Goal: Communication & Community: Answer question/provide support

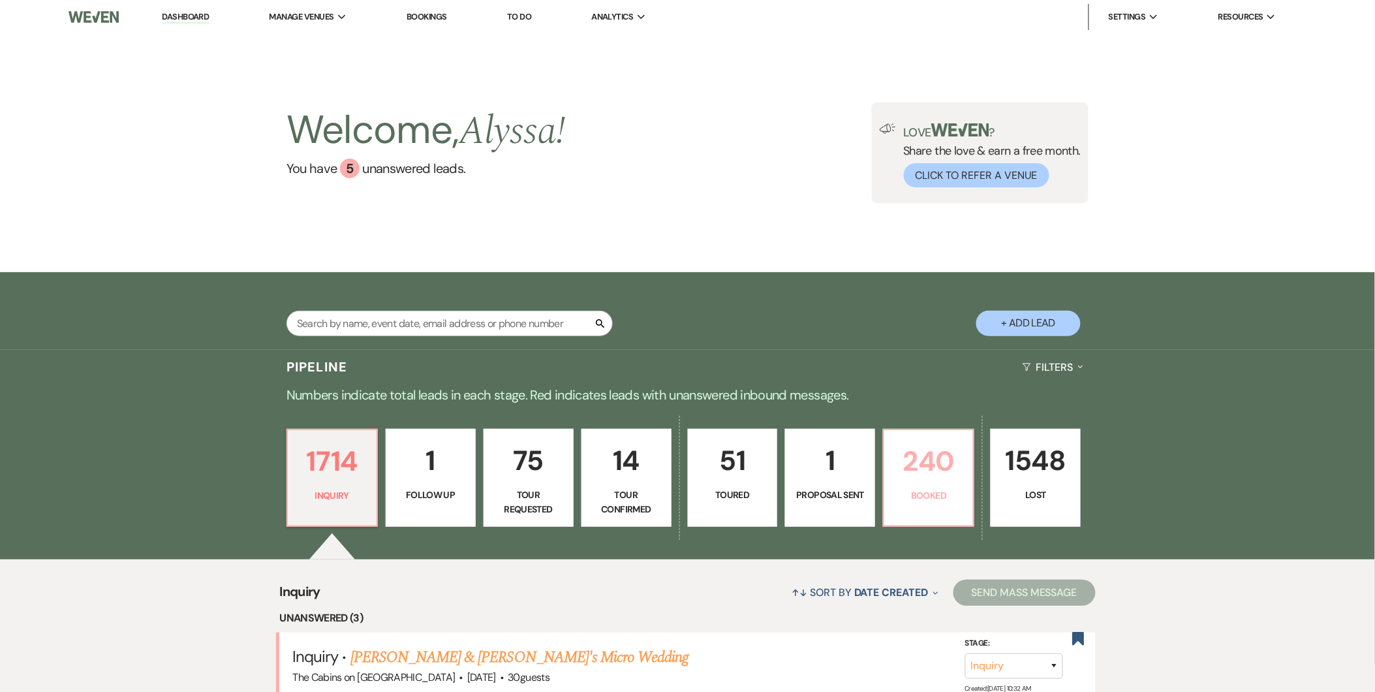
click at [944, 497] on p "Booked" at bounding box center [928, 495] width 73 height 14
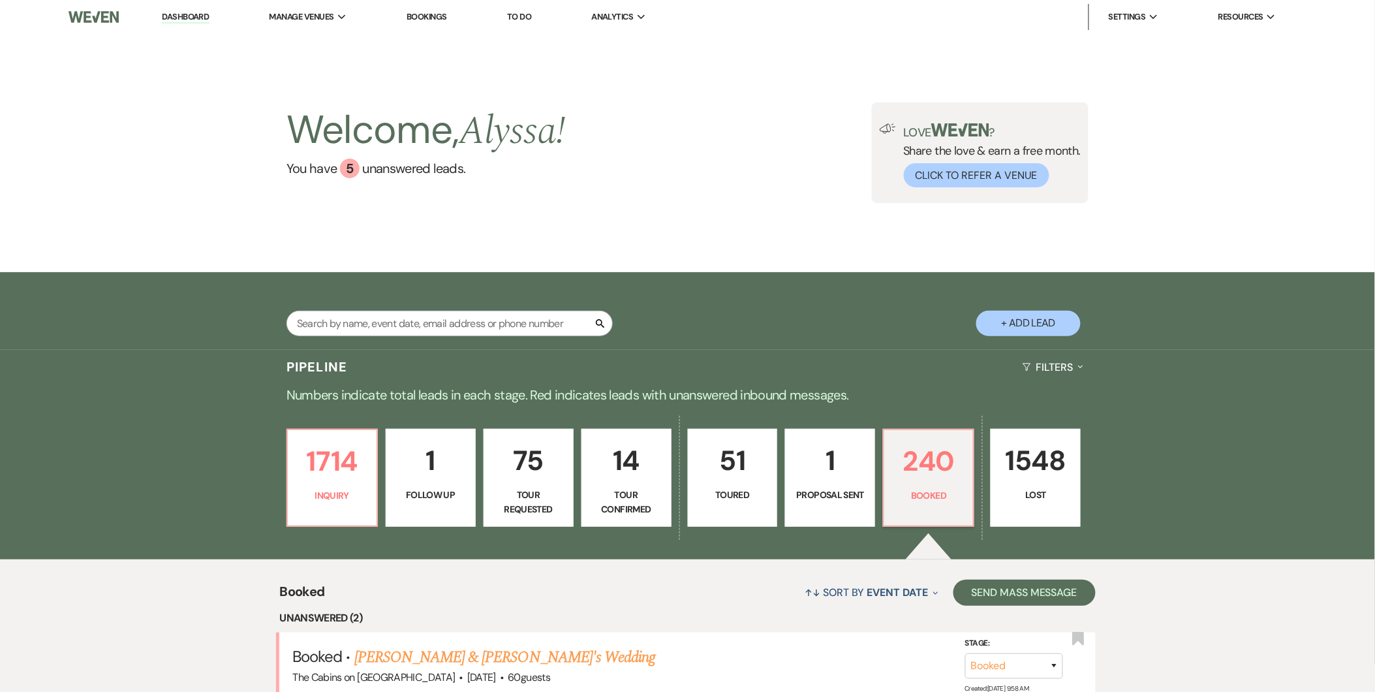
click at [734, 466] on p "51" at bounding box center [732, 460] width 73 height 44
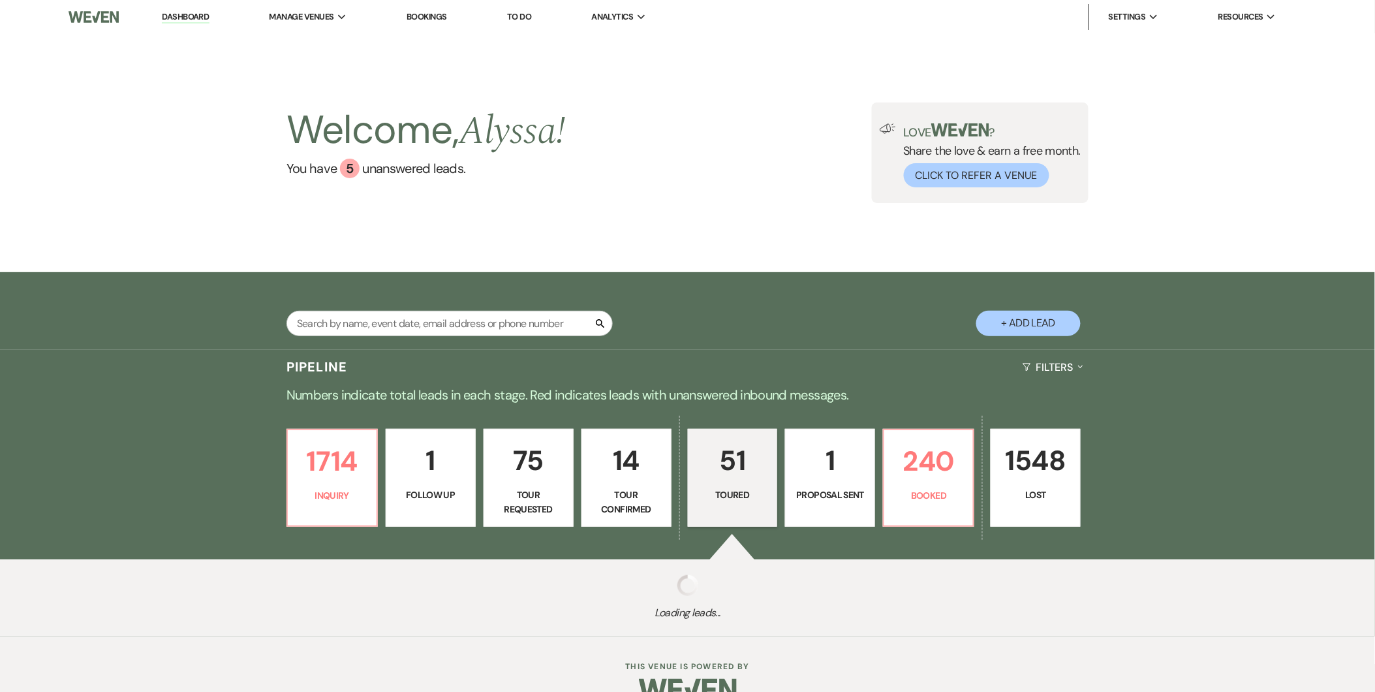
select select "5"
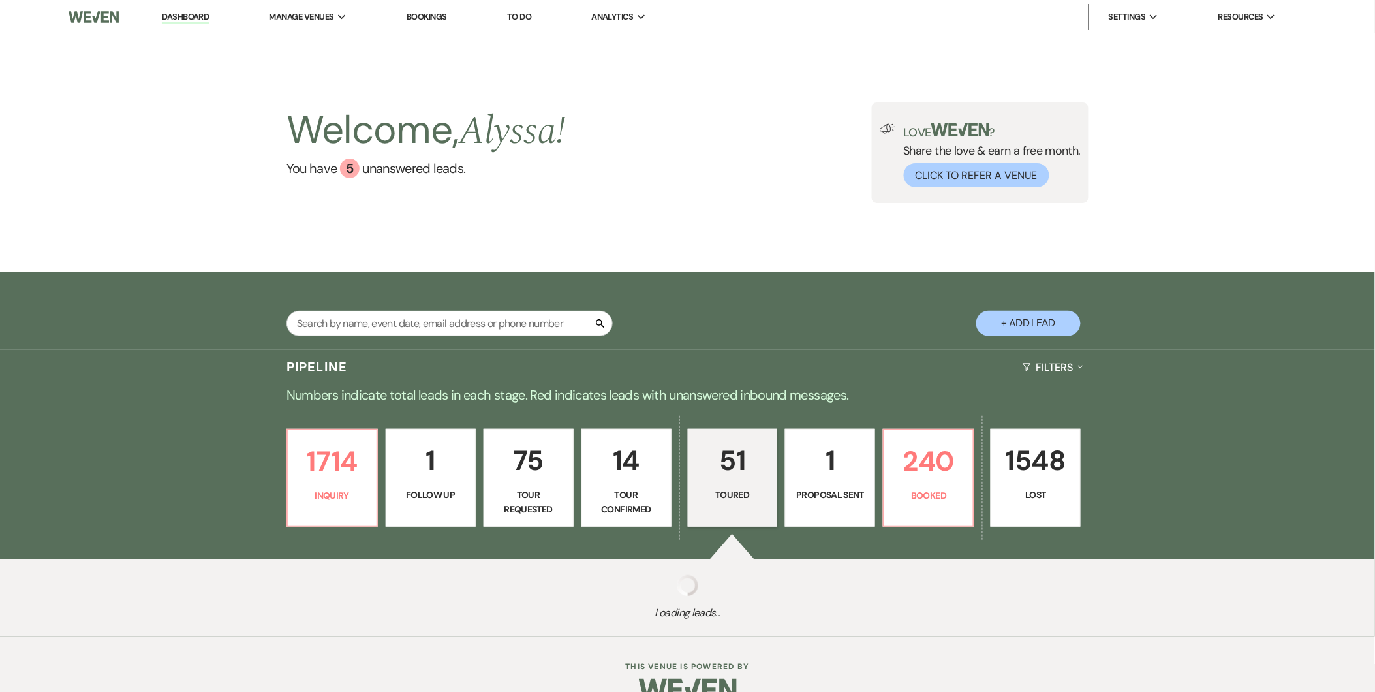
select select "5"
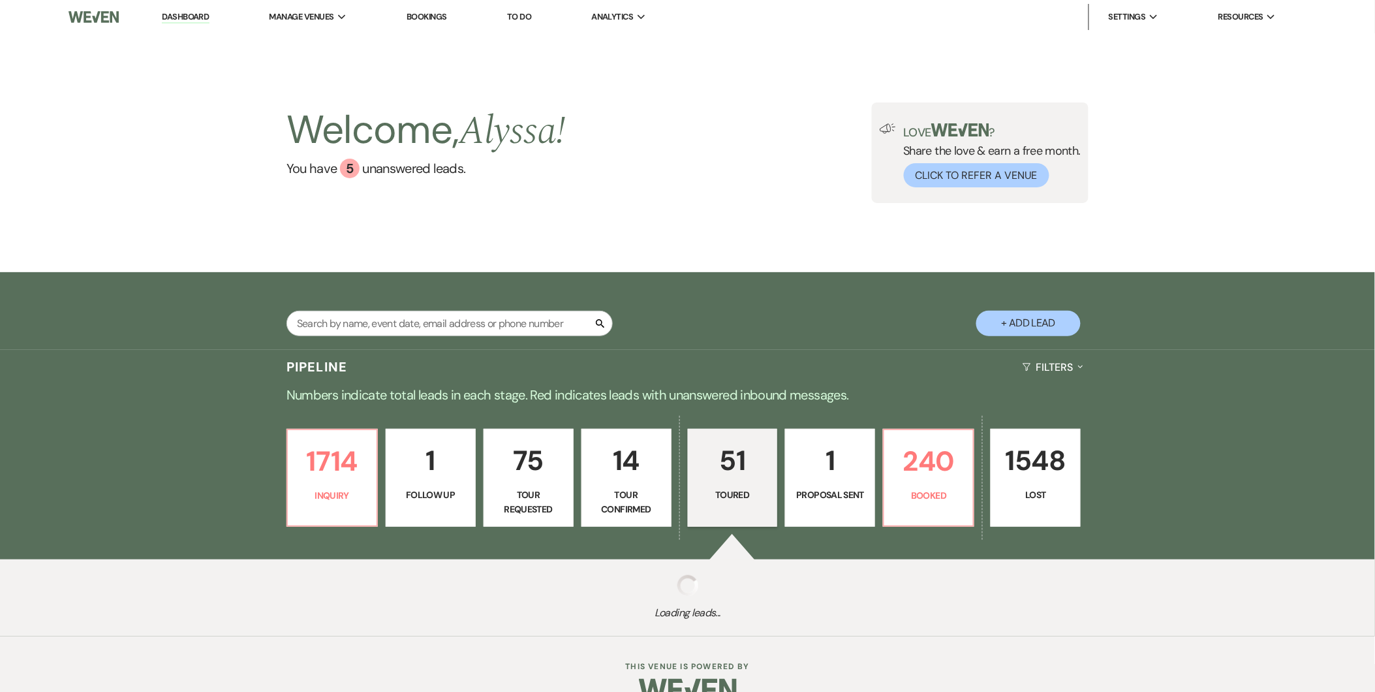
select select "5"
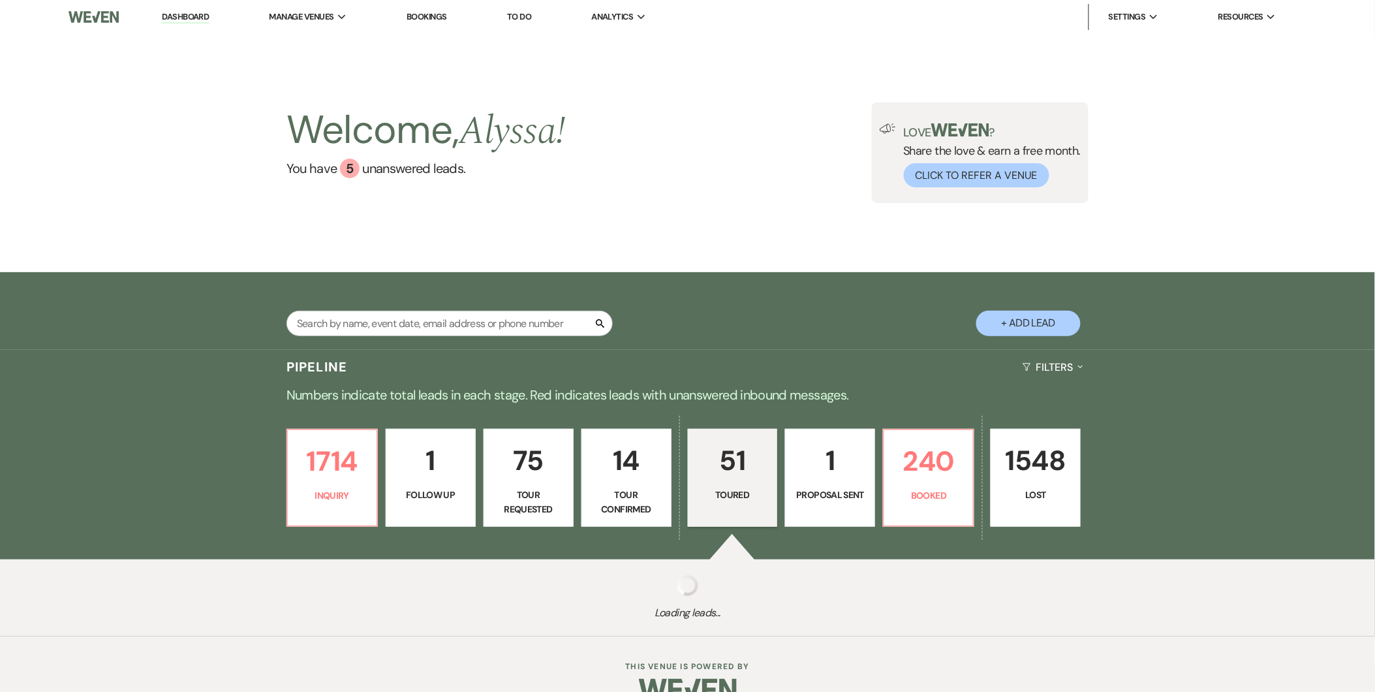
select select "5"
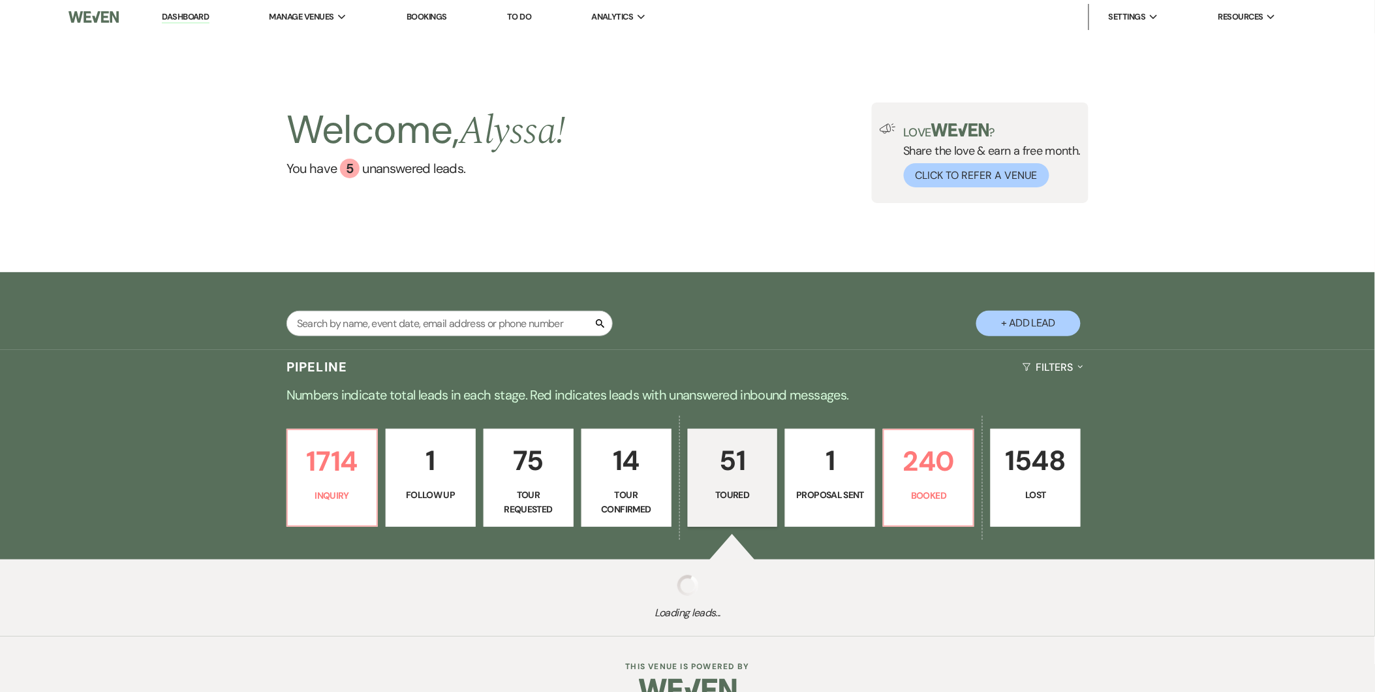
select select "5"
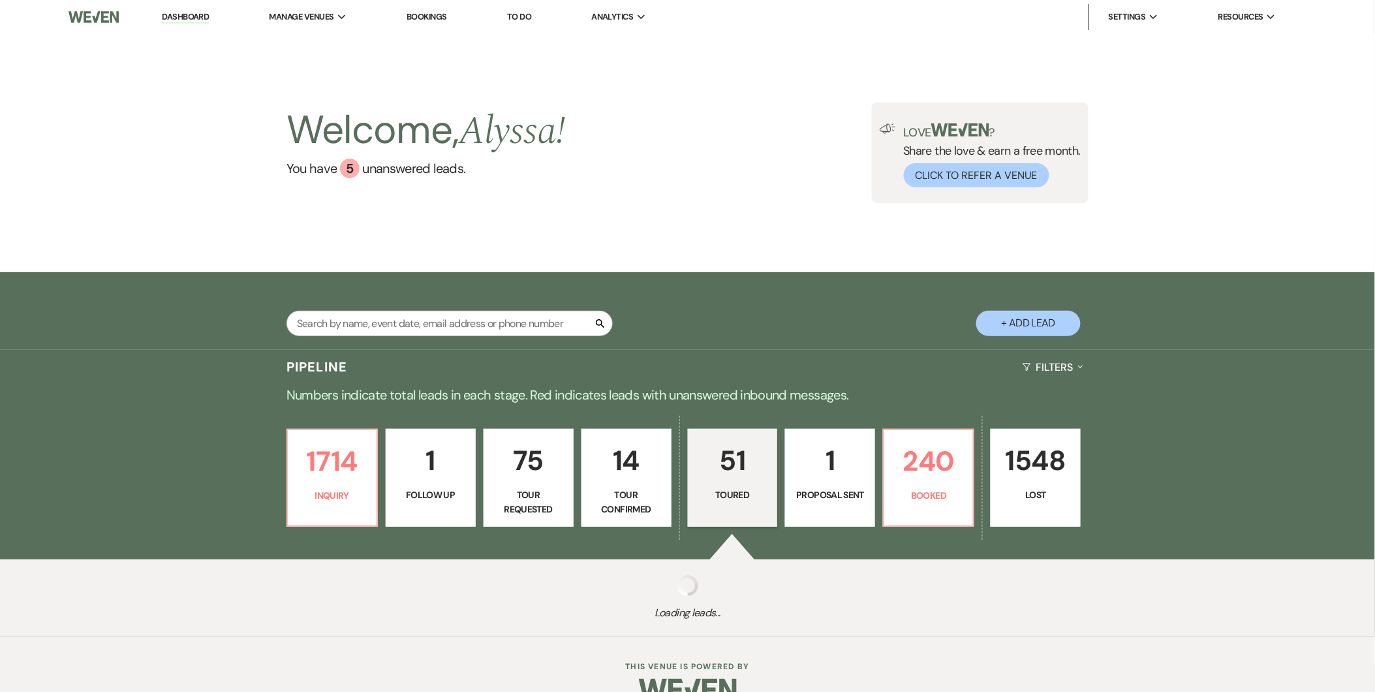
select select "5"
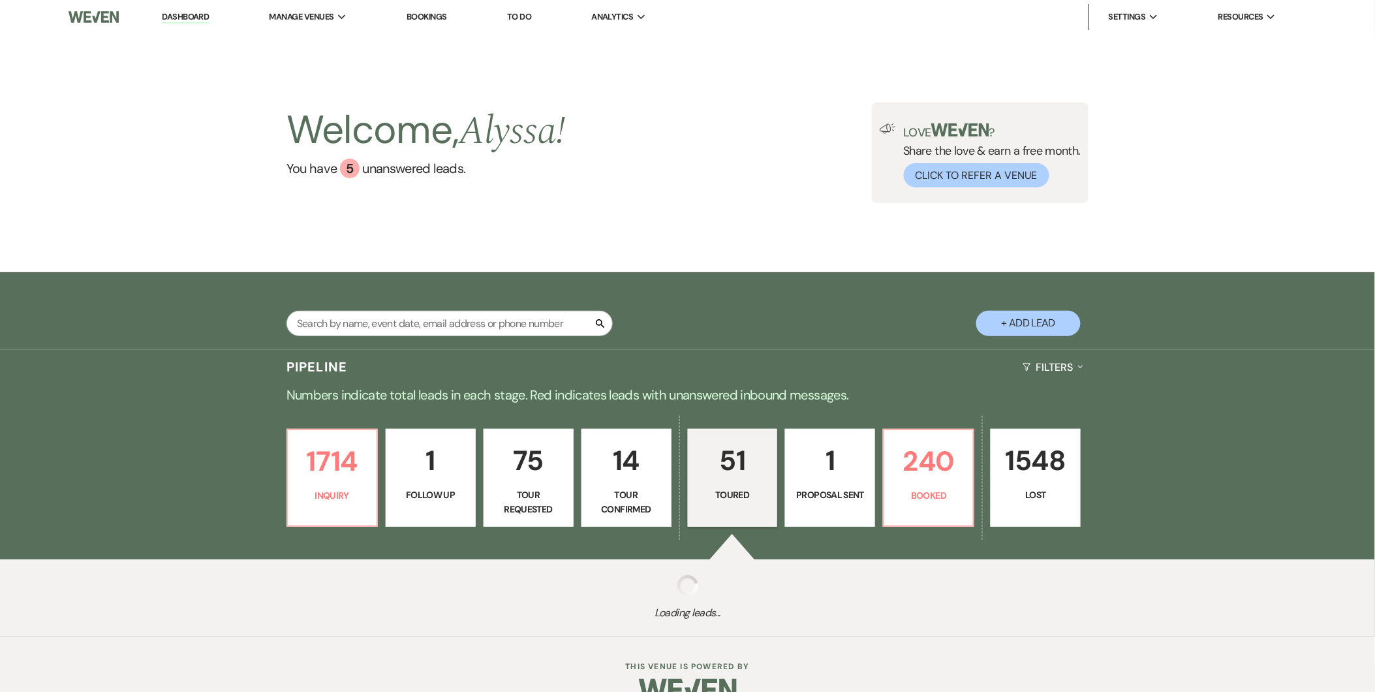
select select "5"
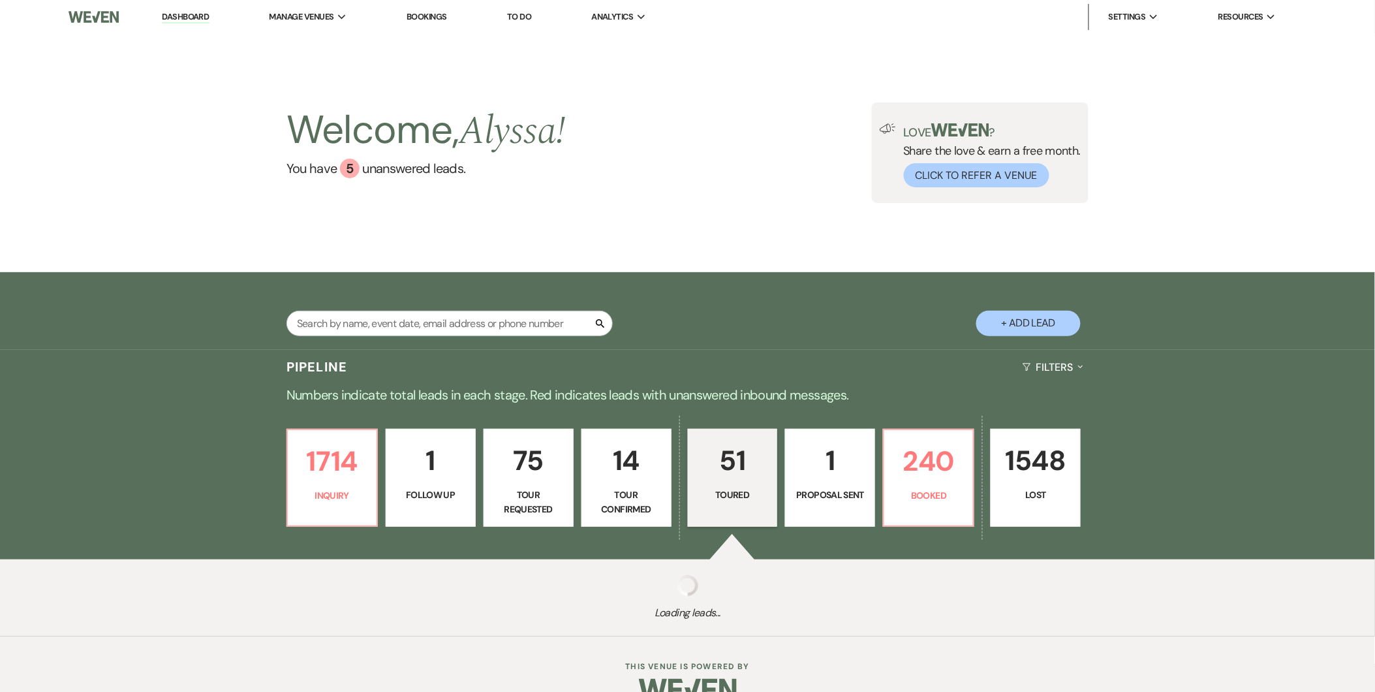
select select "5"
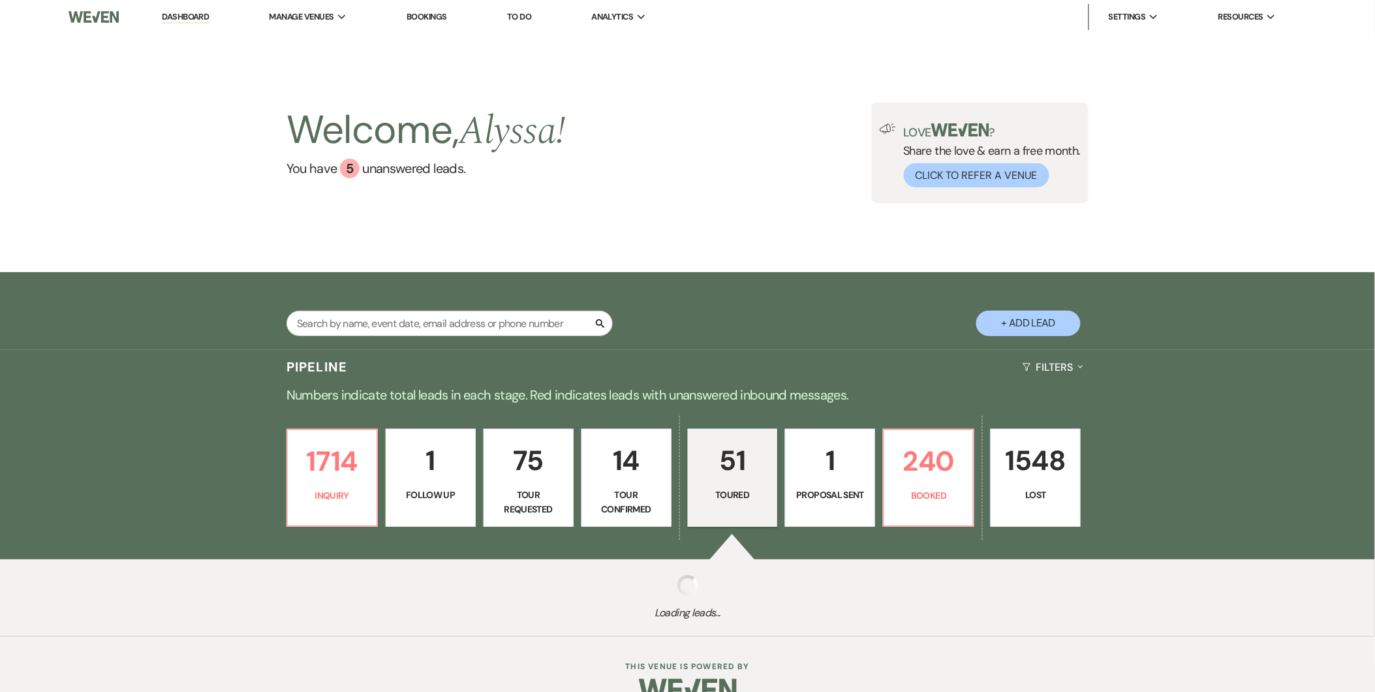
select select "5"
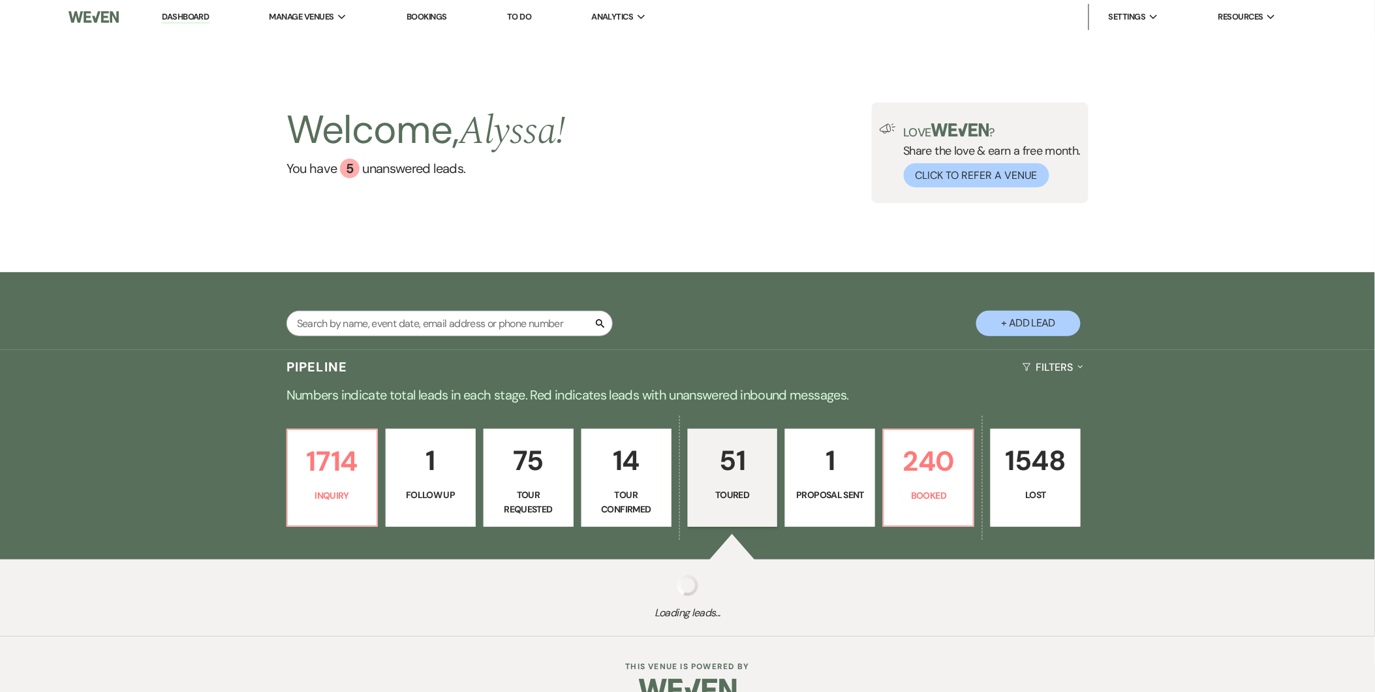
select select "5"
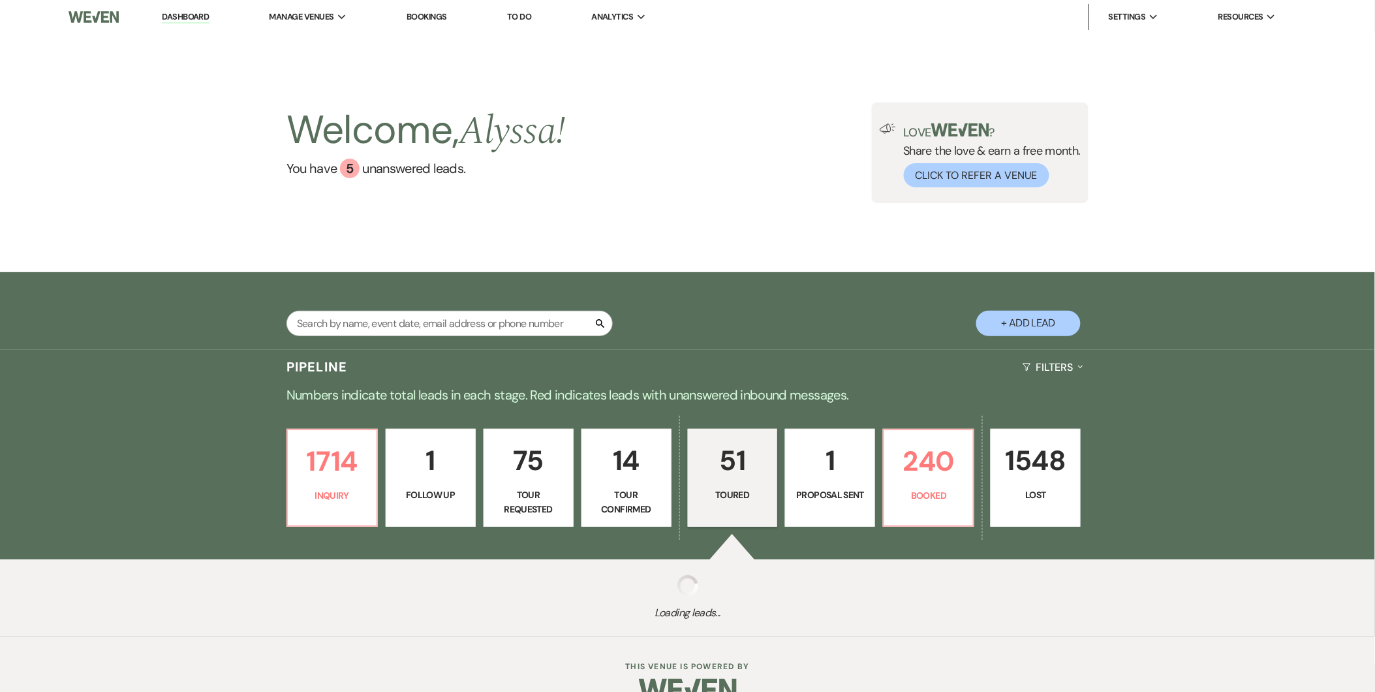
select select "5"
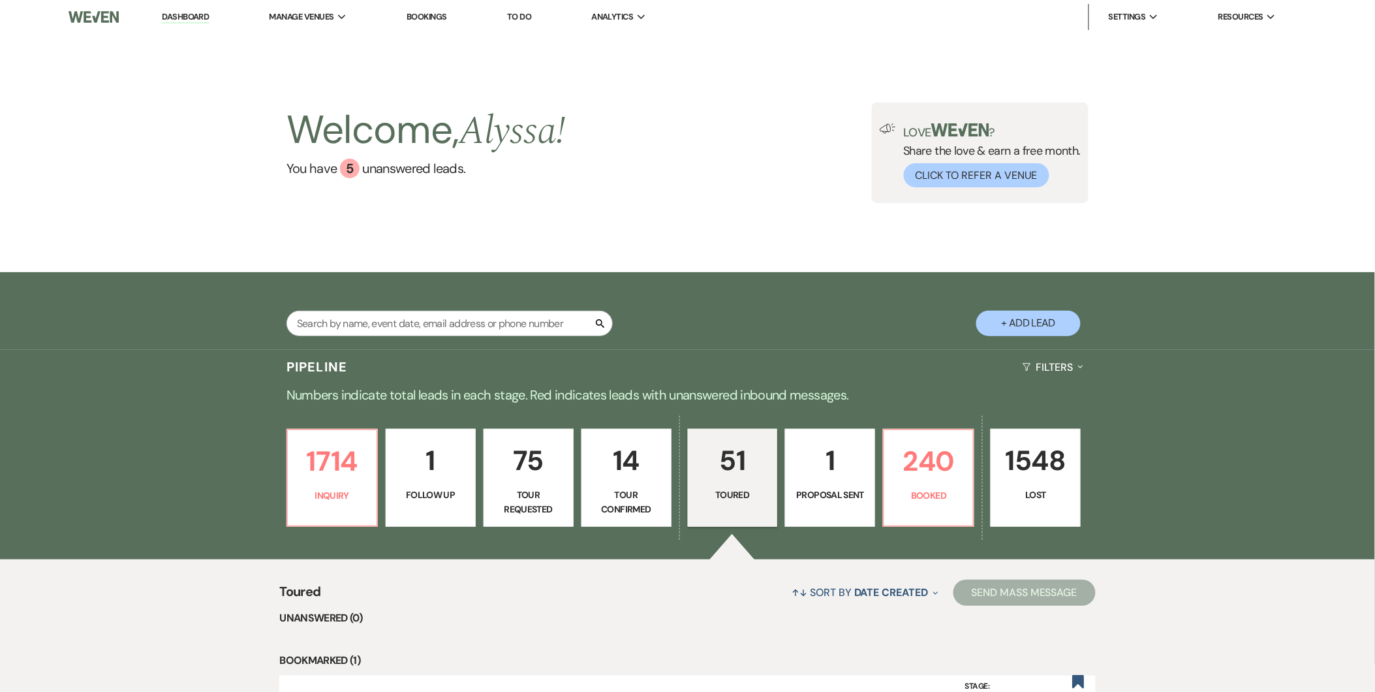
click at [1039, 328] on button "+ Add Lead" at bounding box center [1028, 323] width 104 height 25
select select "580"
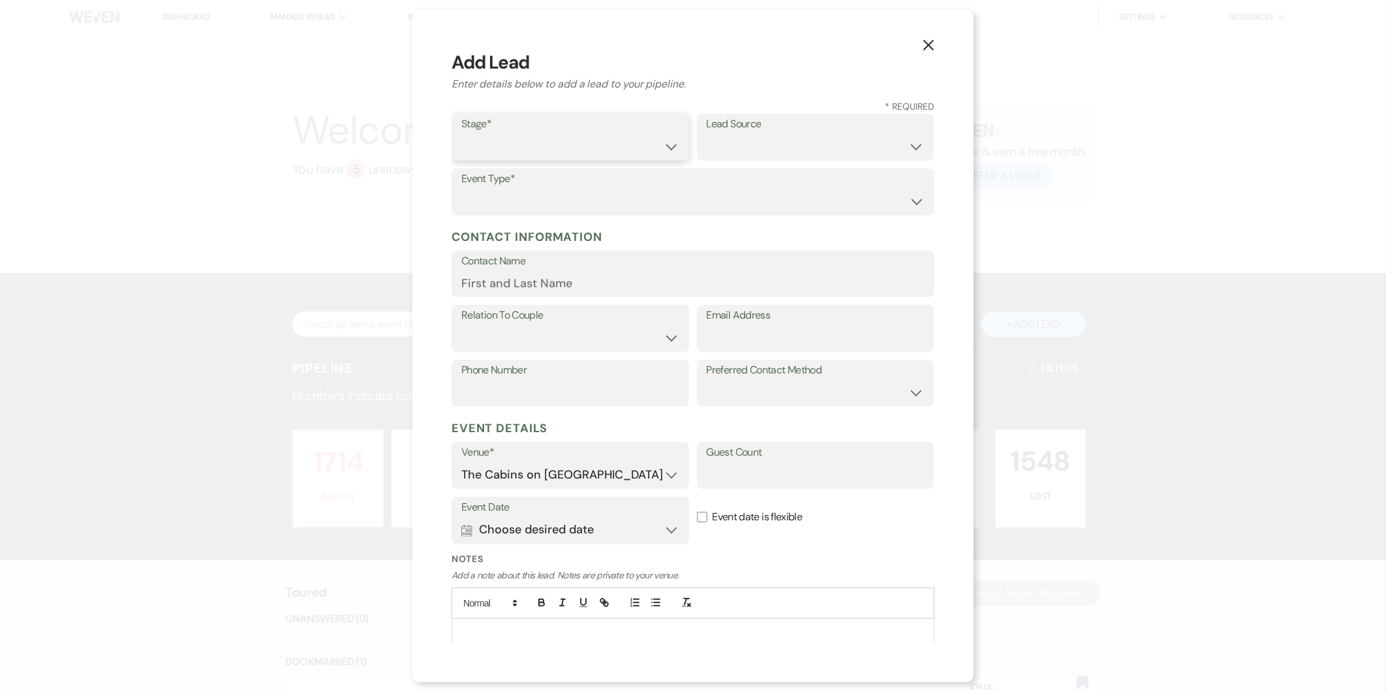
click at [663, 146] on select "Inquiry Follow Up Tour Requested Tour Confirmed Toured Proposal Sent Booked Lost" at bounding box center [570, 146] width 218 height 25
select select "5"
click at [461, 134] on select "Inquiry Follow Up Tour Requested Tour Confirmed Toured Proposal Sent Booked Lost" at bounding box center [570, 146] width 218 height 25
click at [930, 49] on icon "X" at bounding box center [929, 45] width 12 height 12
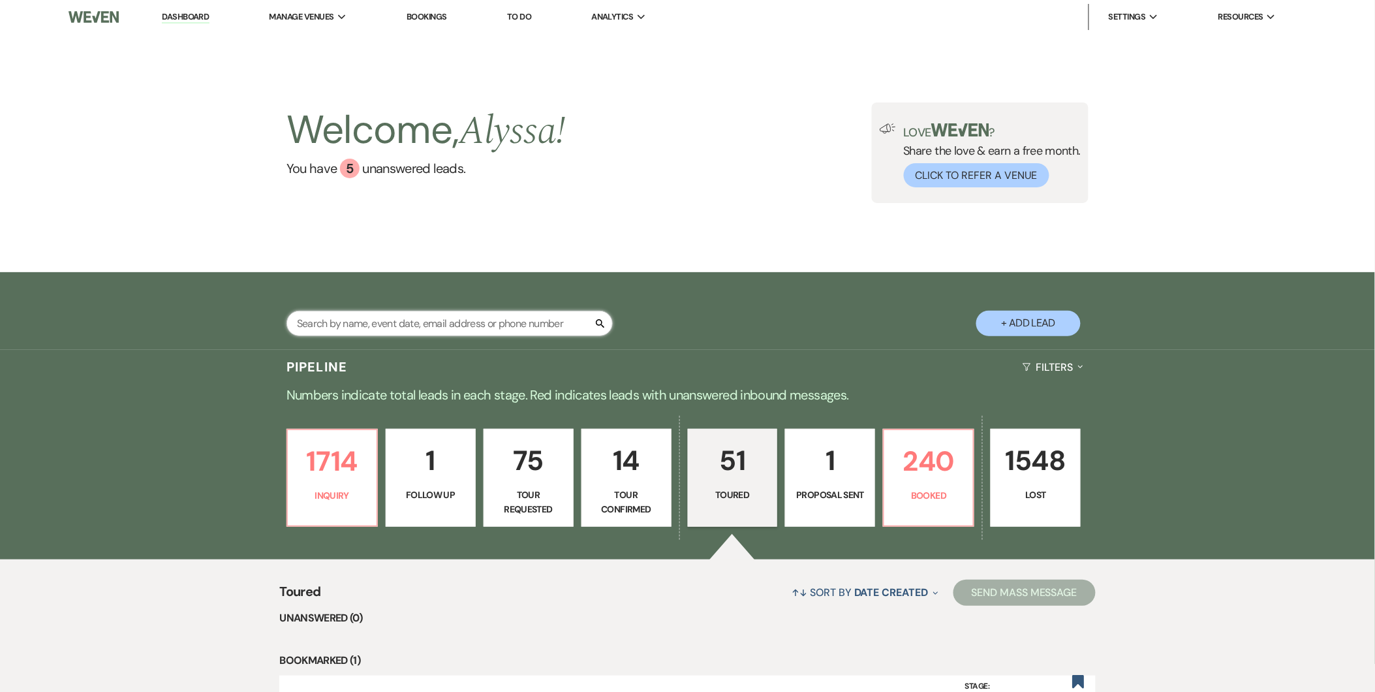
click at [412, 320] on input "text" at bounding box center [449, 323] width 326 height 25
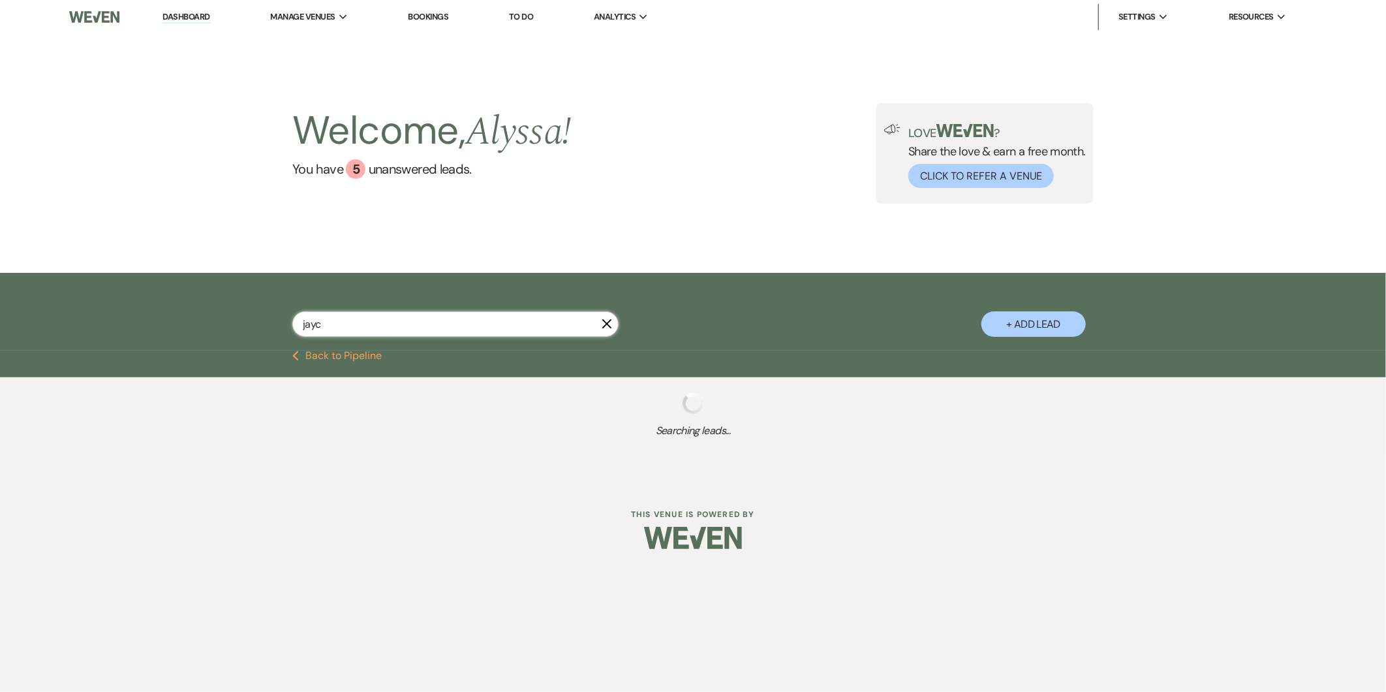
type input "jayce"
select select "8"
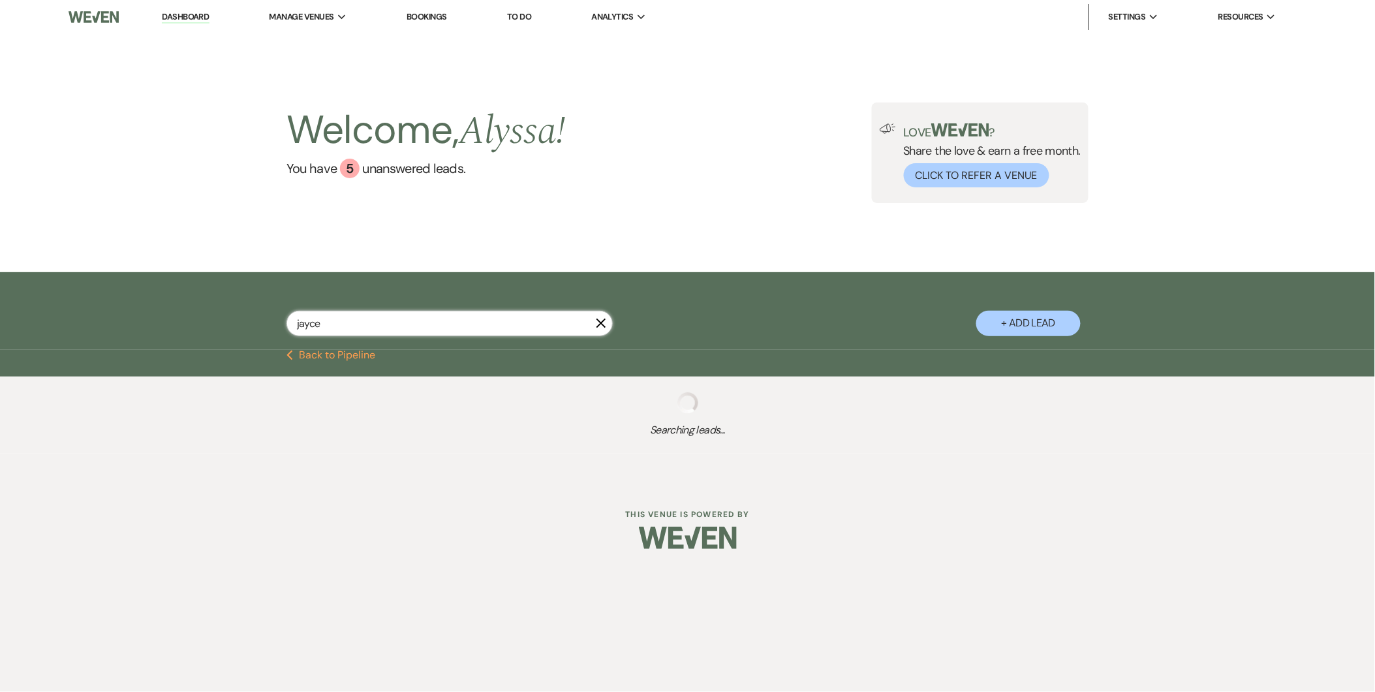
select select "8"
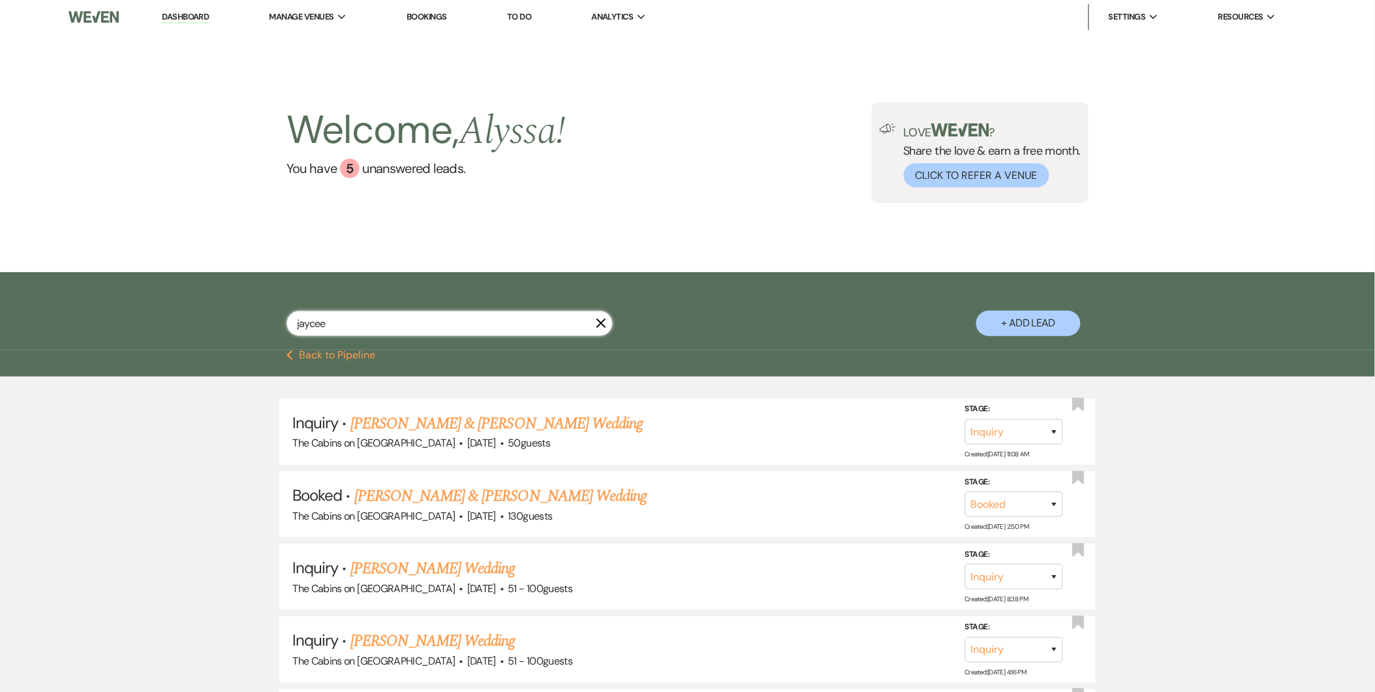
type input "jaycee"
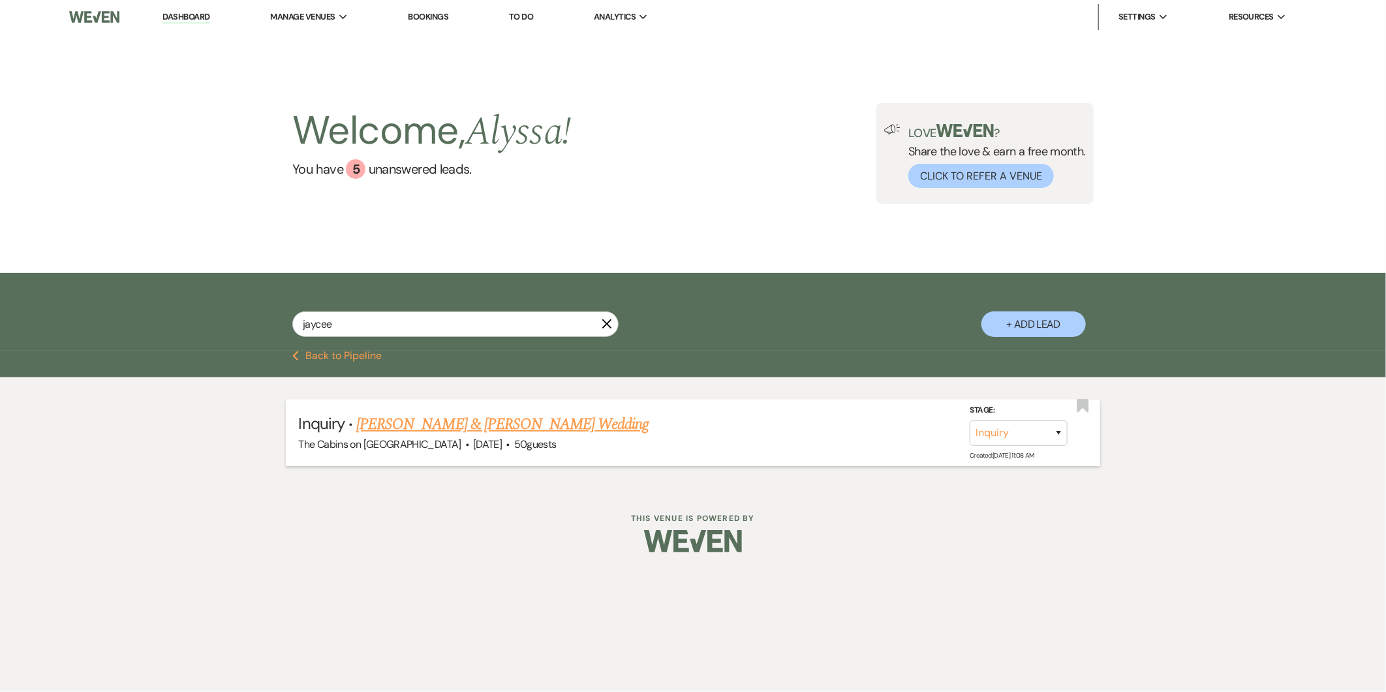
click at [420, 419] on link "[PERSON_NAME] & [PERSON_NAME] Wedding" at bounding box center [502, 423] width 292 height 23
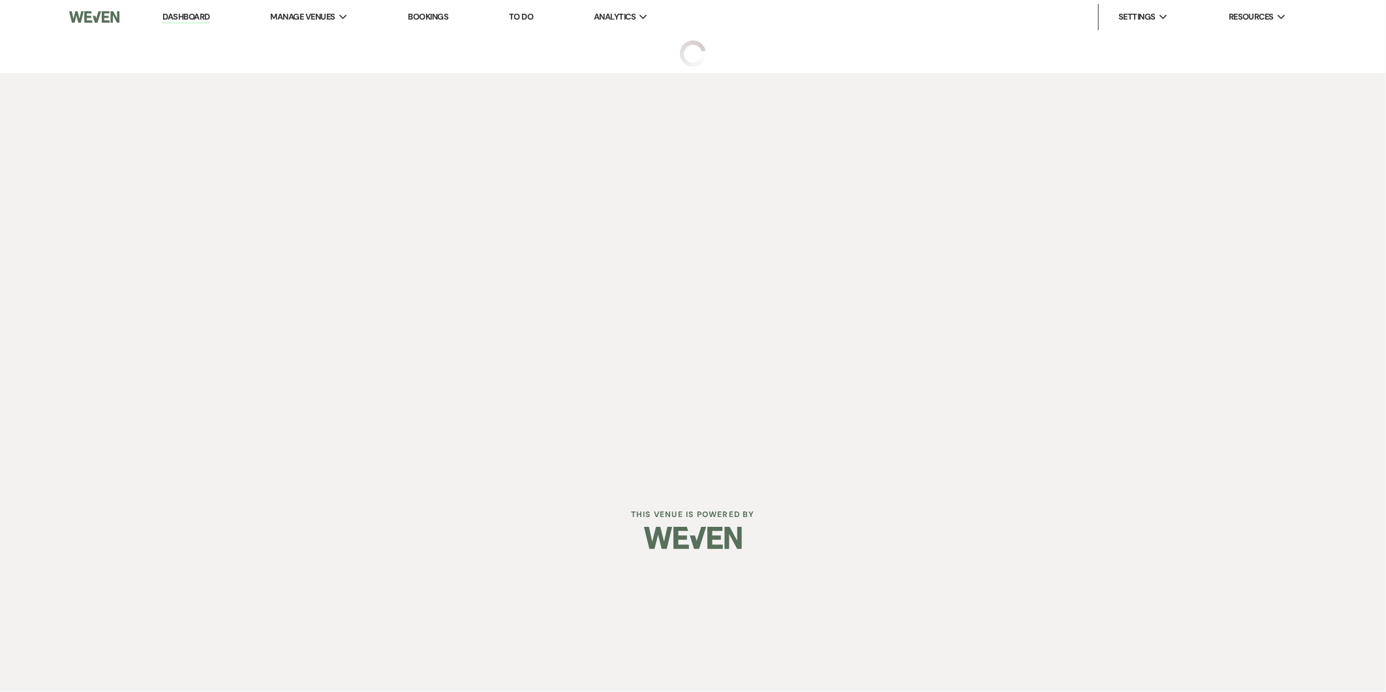
select select "5"
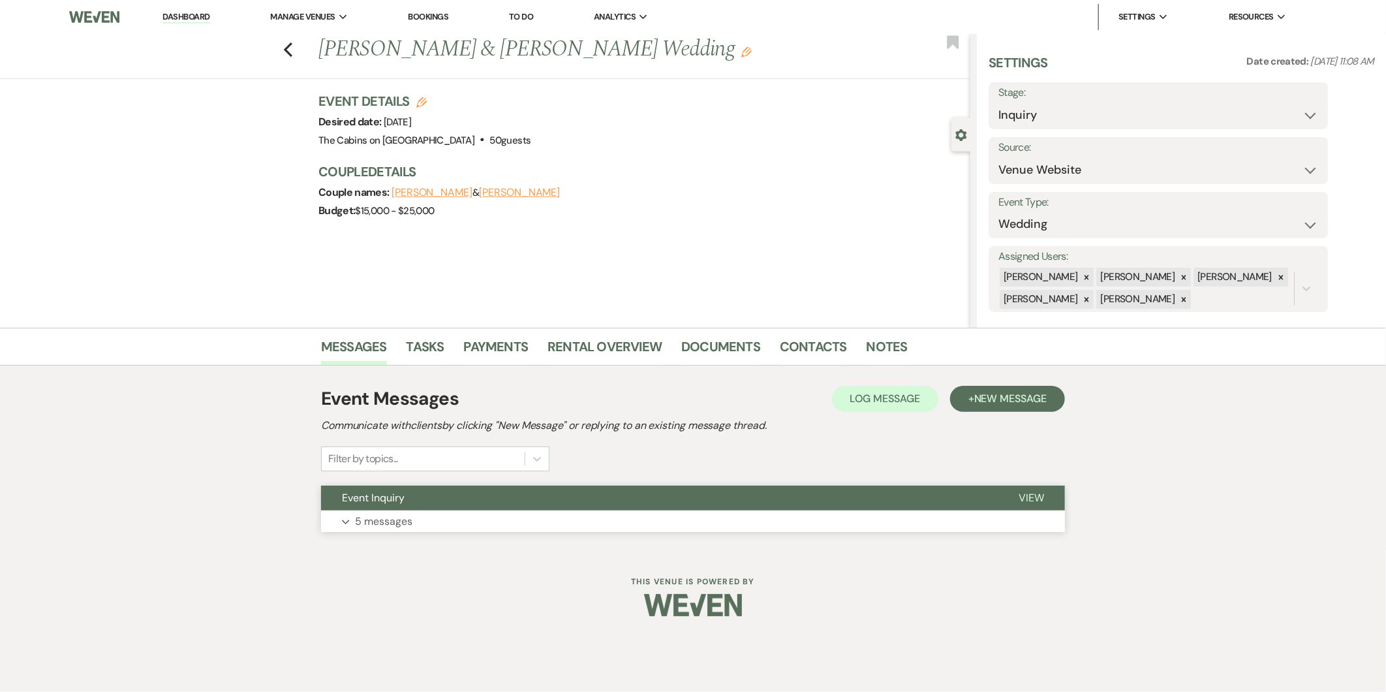
click at [391, 524] on p "5 messages" at bounding box center [383, 521] width 57 height 17
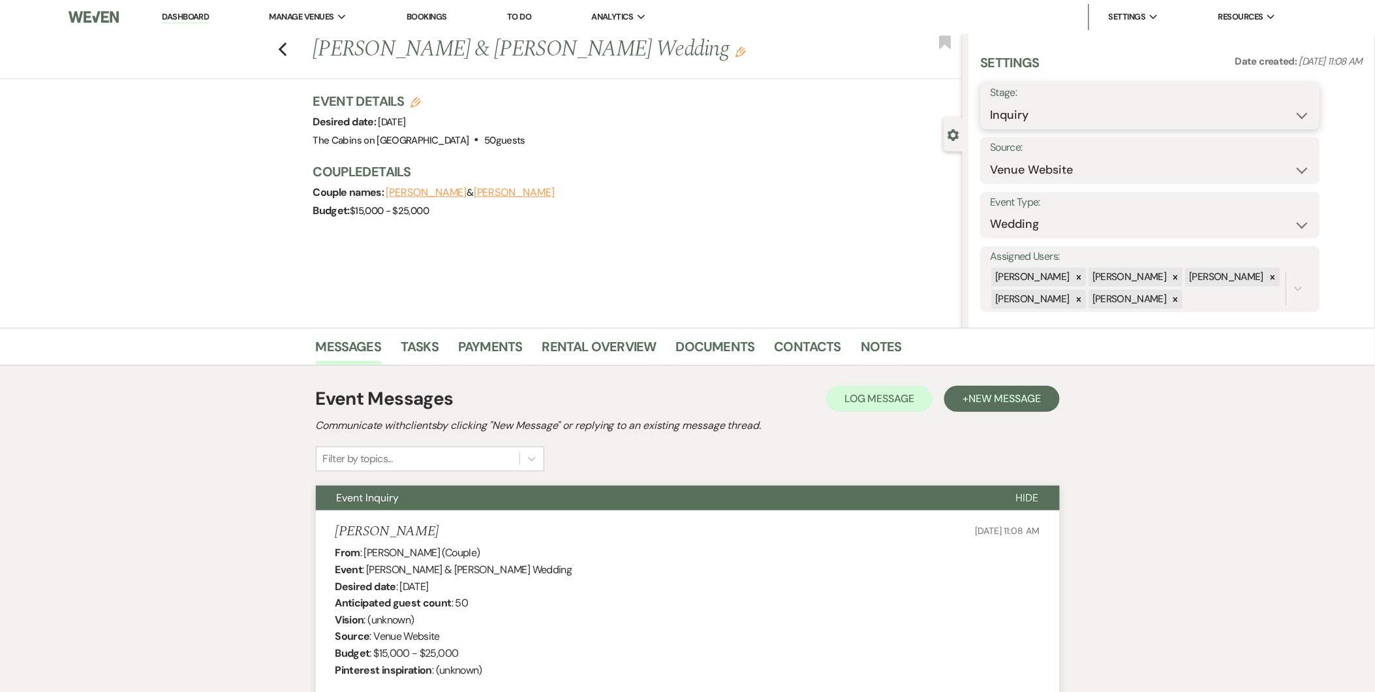
click at [1202, 114] on select "Inquiry Follow Up Tour Requested Tour Confirmed Toured Proposal Sent Booked Lost" at bounding box center [1150, 114] width 320 height 25
select select "5"
click at [990, 102] on select "Inquiry Follow Up Tour Requested Tour Confirmed Toured Proposal Sent Booked Lost" at bounding box center [1150, 114] width 320 height 25
click at [1276, 114] on button "Save" at bounding box center [1283, 106] width 74 height 26
click at [990, 400] on span "New Message" at bounding box center [1004, 398] width 72 height 14
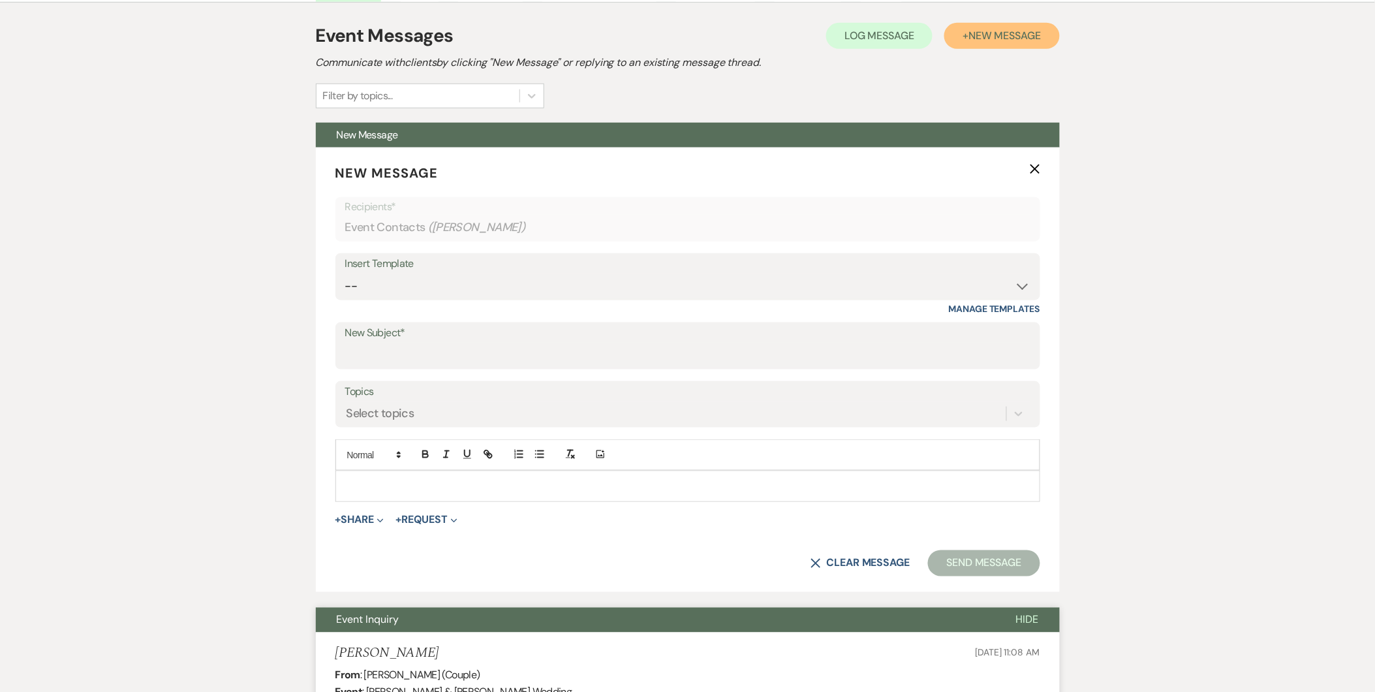
scroll to position [367, 0]
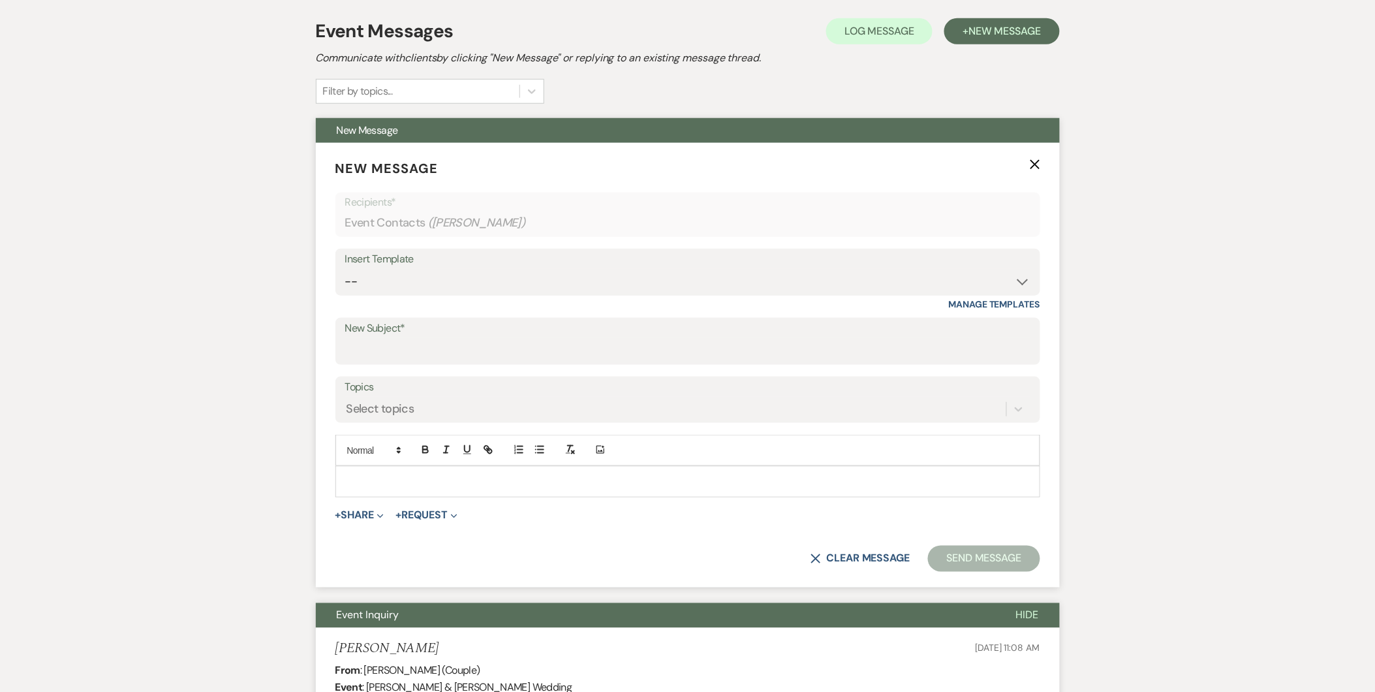
click at [825, 421] on div "Topics Select topics" at bounding box center [687, 399] width 705 height 46
click at [408, 475] on p at bounding box center [688, 481] width 684 height 14
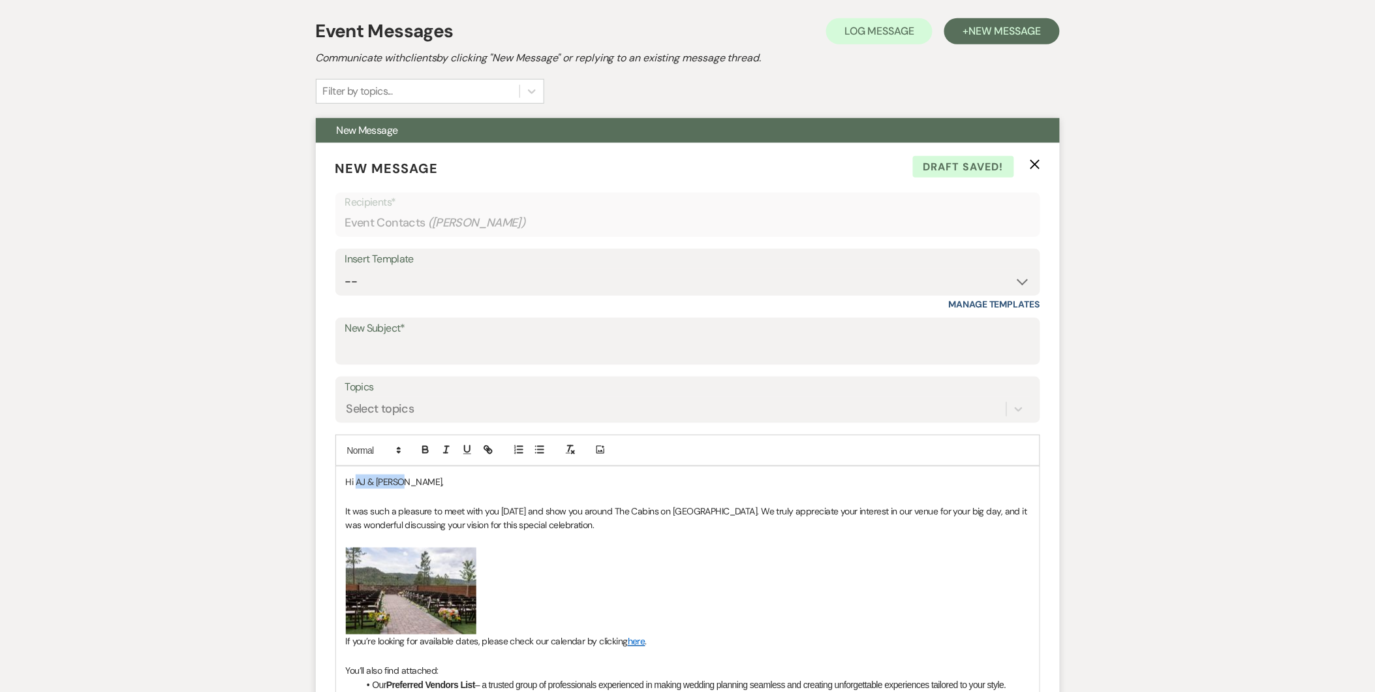
drag, startPoint x: 401, startPoint y: 481, endPoint x: 356, endPoint y: 481, distance: 45.7
click at [356, 481] on span "Hi AJ & [PERSON_NAME]," at bounding box center [395, 482] width 99 height 12
click at [372, 505] on span "It was such a pleasure to meet with you [DATE] and show you around The Cabins o…" at bounding box center [688, 518] width 684 height 26
click at [529, 510] on span "It was such a pleasure to meet with you [DATE] and show you around The Cabins o…" at bounding box center [688, 518] width 684 height 26
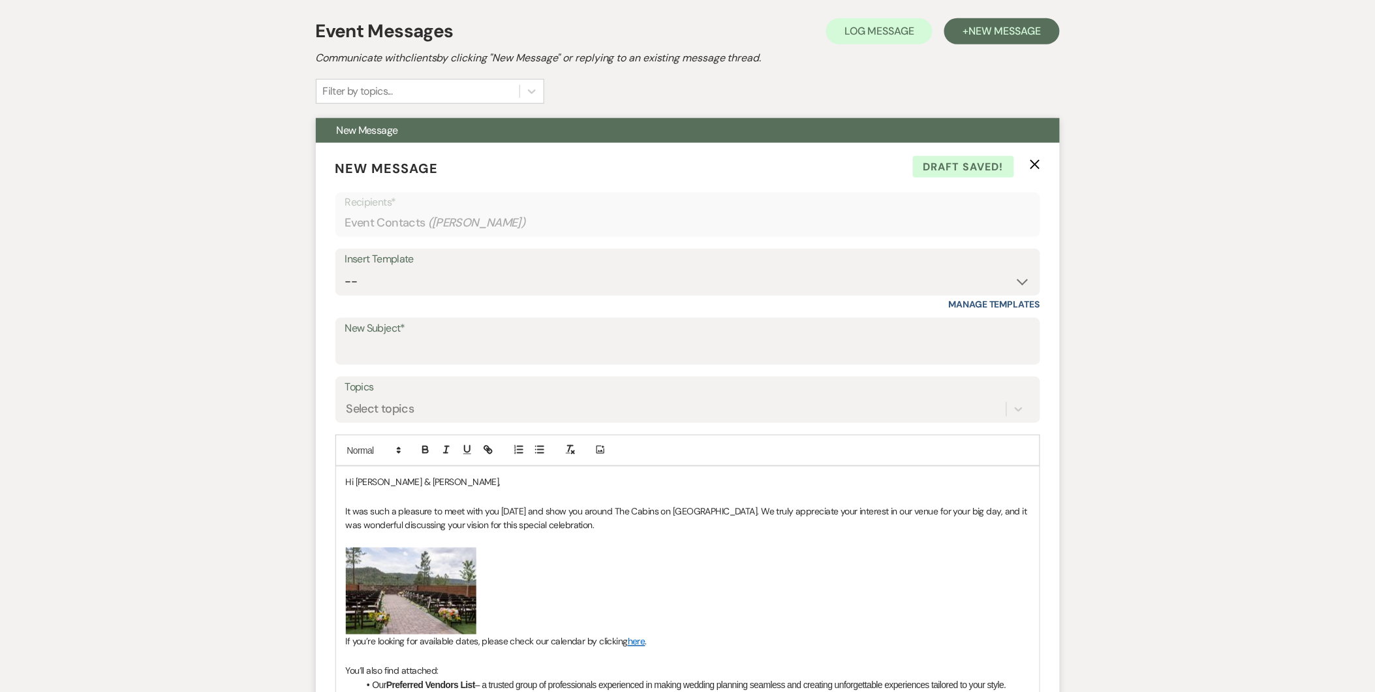
click at [547, 510] on span "It was such a pleasure to meet with you [DATE] and show you around The Cabins o…" at bounding box center [688, 518] width 684 height 26
click at [533, 510] on span "It was such a pleasure to meet with you [DATE] and show you around The Cabins o…" at bounding box center [688, 518] width 684 height 26
click at [543, 511] on span "It was such a pleasure to meet with you [DATE] and show you around The Cabins o…" at bounding box center [688, 518] width 684 height 26
click at [539, 511] on span "It was such a pleasure to meet with you [DATE] and show you around The Cabins o…" at bounding box center [688, 518] width 684 height 26
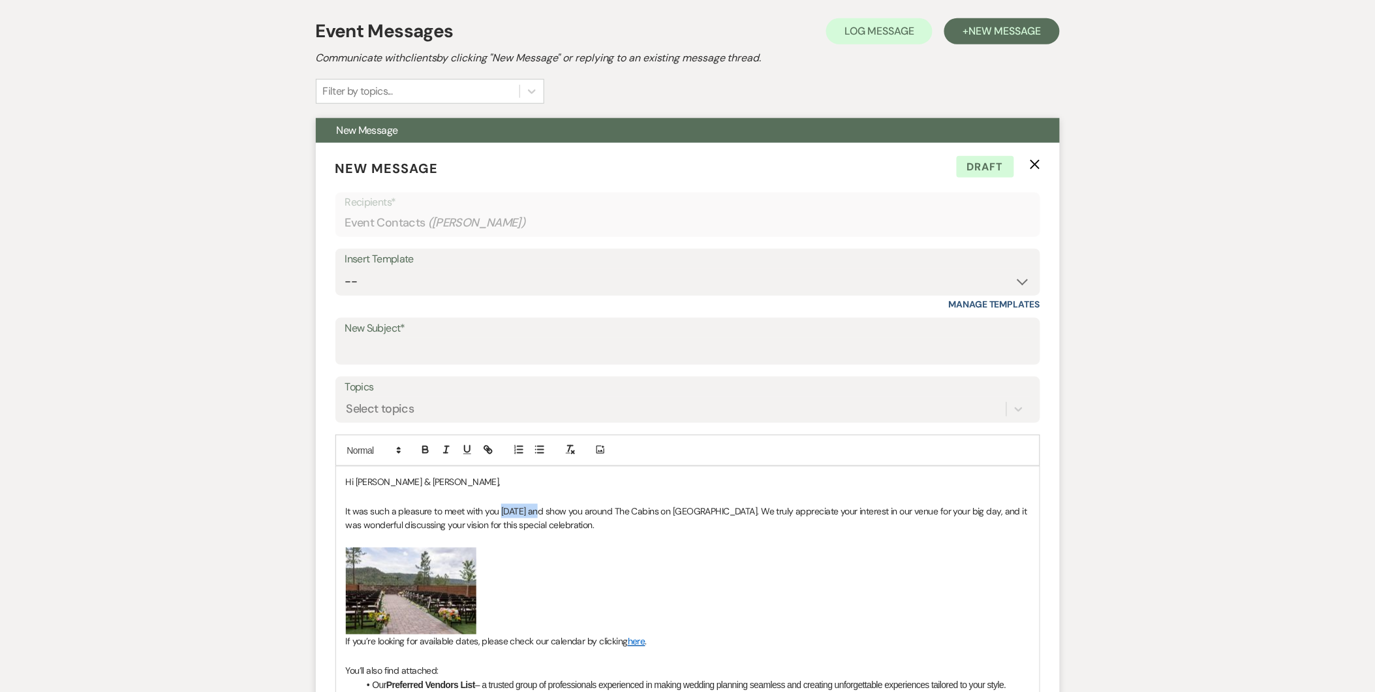
drag, startPoint x: 542, startPoint y: 511, endPoint x: 503, endPoint y: 506, distance: 39.4
click at [503, 506] on span "It was such a pleasure to meet with you [DATE] and show you around The Cabins o…" at bounding box center [688, 518] width 684 height 26
drag, startPoint x: 585, startPoint y: 527, endPoint x: 966, endPoint y: 516, distance: 381.8
click at [966, 516] on p "It was such a pleasure to meet with you [DATE] and show you around The Cabins o…" at bounding box center [688, 518] width 684 height 29
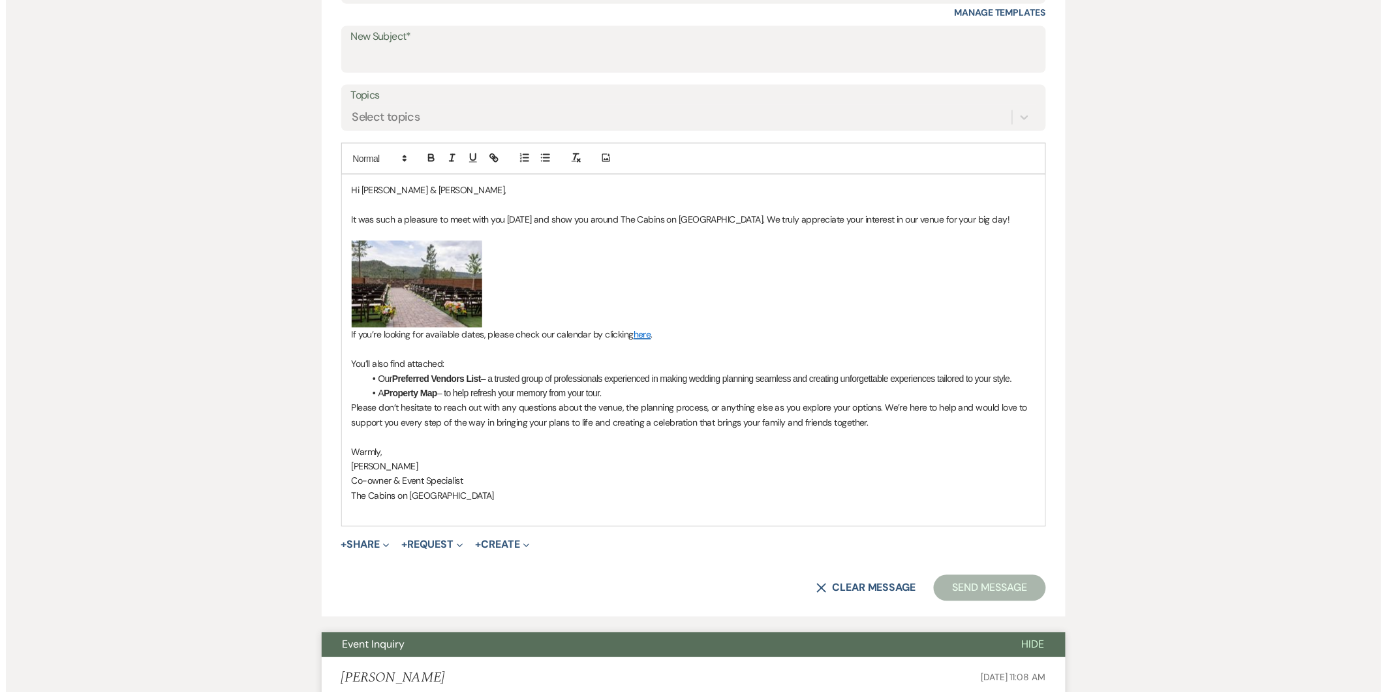
scroll to position [663, 0]
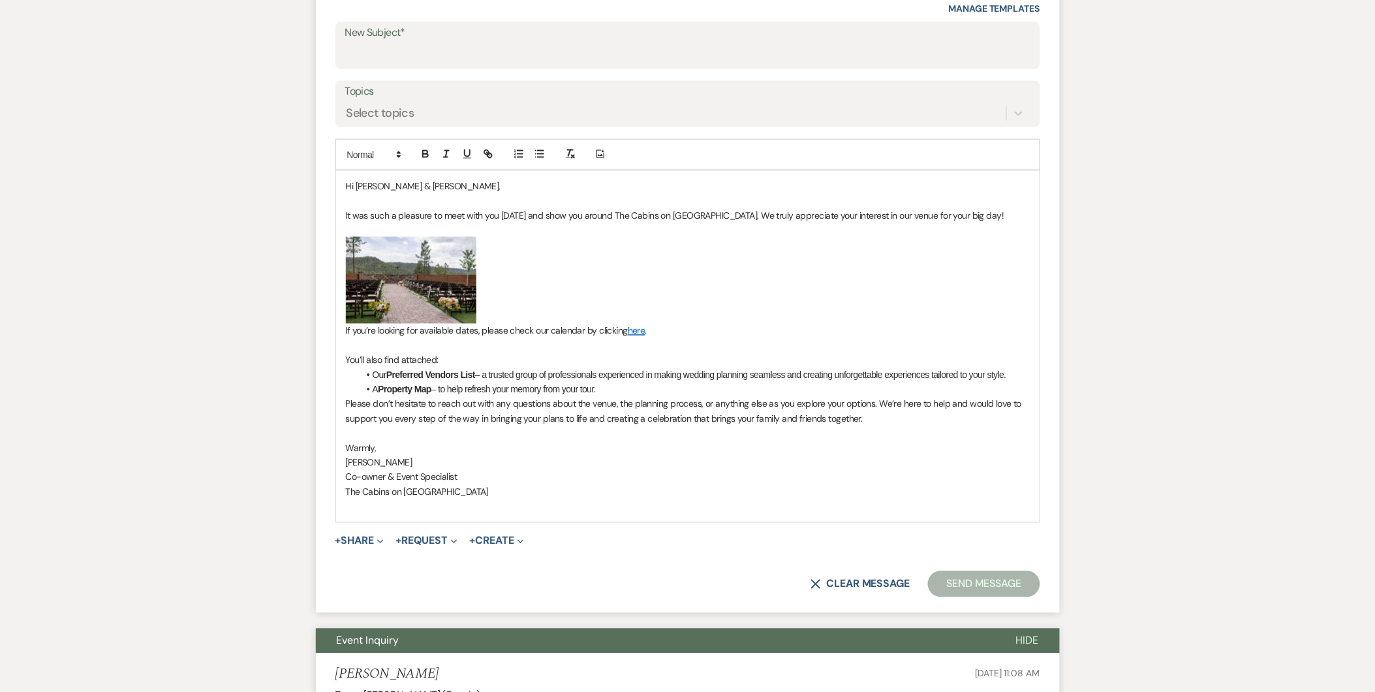
click at [702, 331] on p "If you’re looking for available dates, please check our calendar by clicking he…" at bounding box center [688, 331] width 684 height 14
click at [878, 401] on span "Please don’t hesitate to reach out with any questions about the venue, the plan…" at bounding box center [685, 411] width 678 height 26
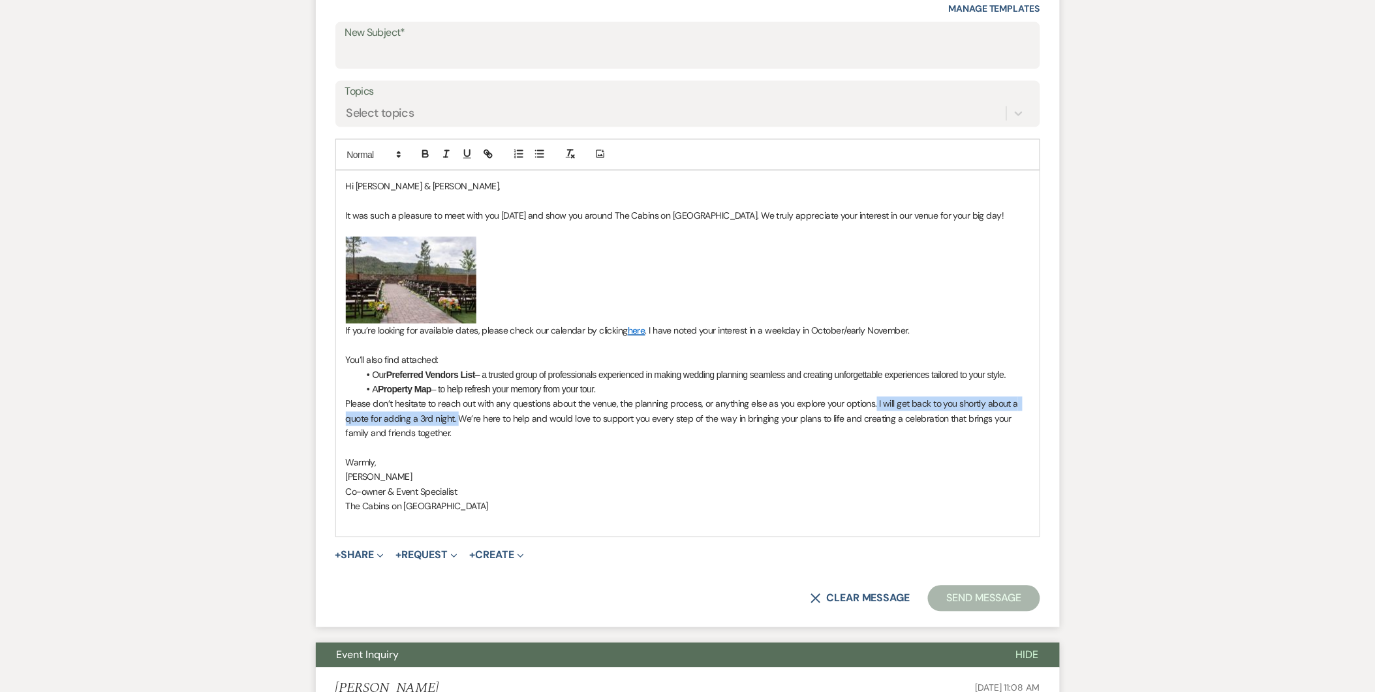
drag, startPoint x: 457, startPoint y: 419, endPoint x: 876, endPoint y: 405, distance: 418.5
click at [876, 405] on span "Please don’t hesitate to reach out with any questions about the venue, the plan…" at bounding box center [683, 418] width 675 height 41
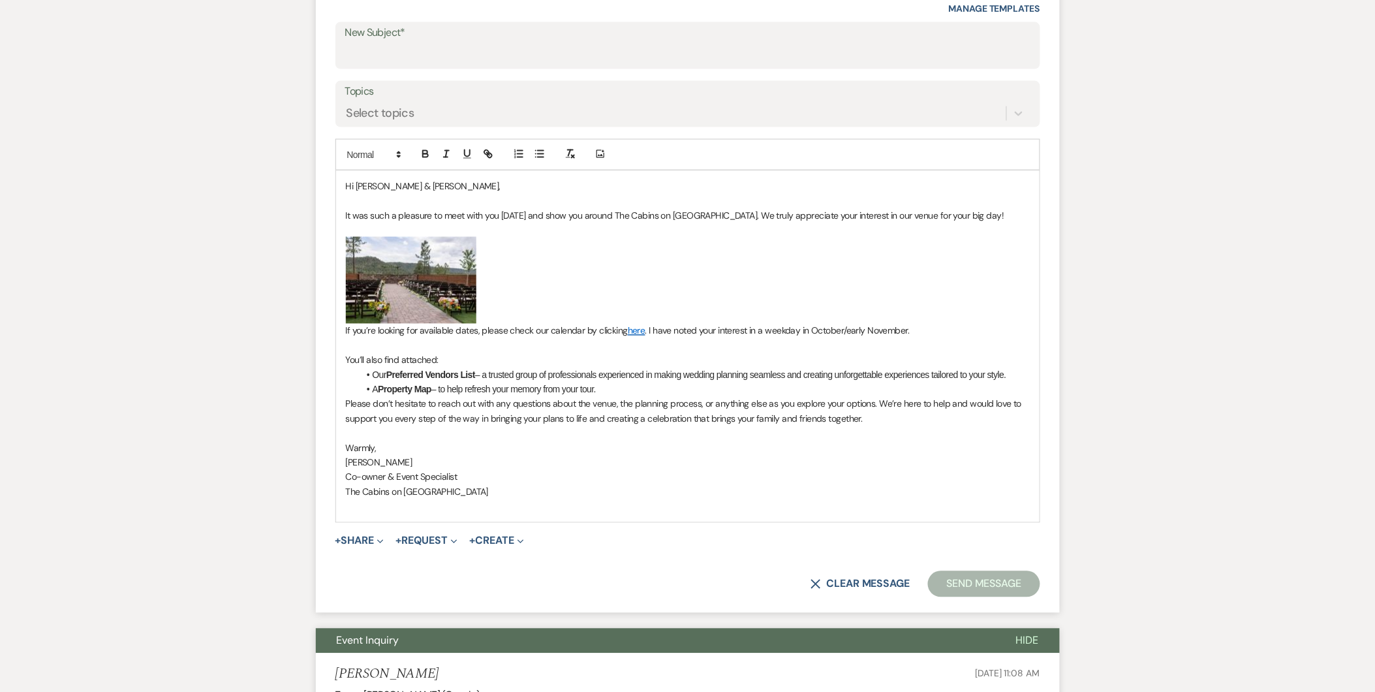
click at [897, 420] on p "Please don’t hesitate to reach out with any questions about the venue, the plan…" at bounding box center [688, 411] width 684 height 29
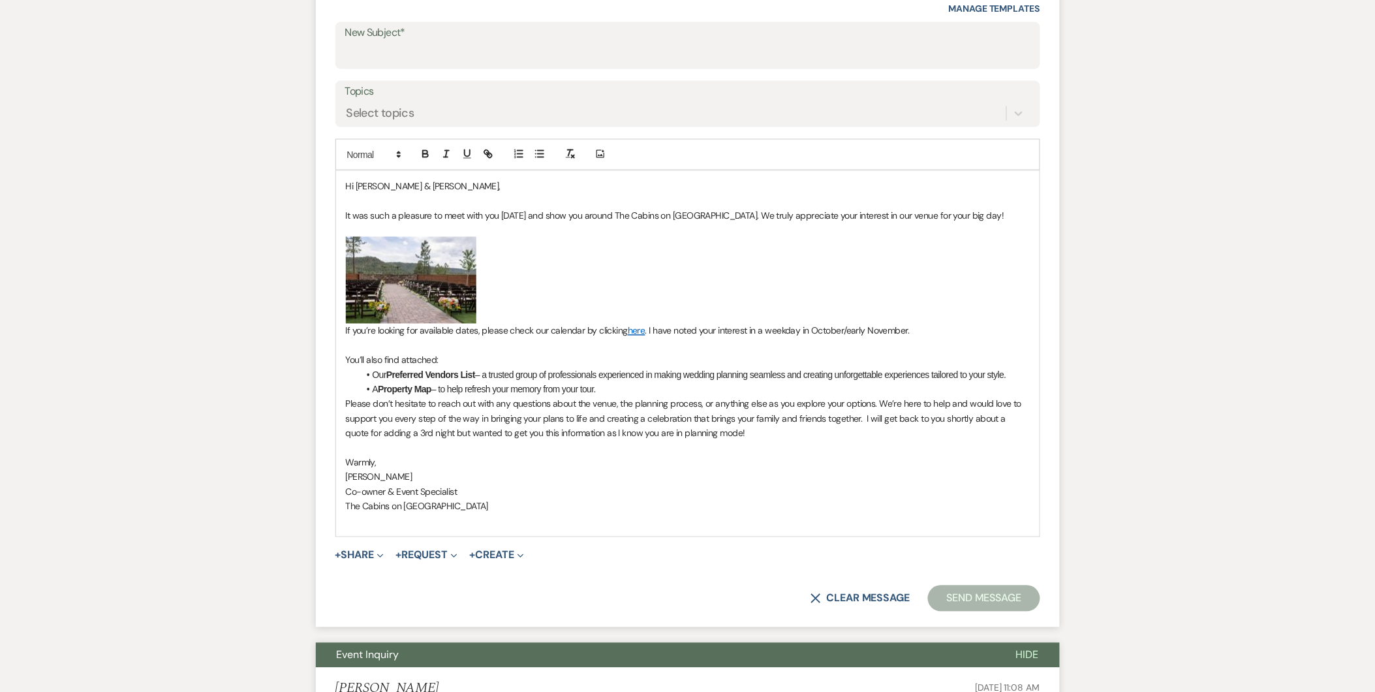
click at [356, 458] on span "Warmly," at bounding box center [361, 463] width 31 height 12
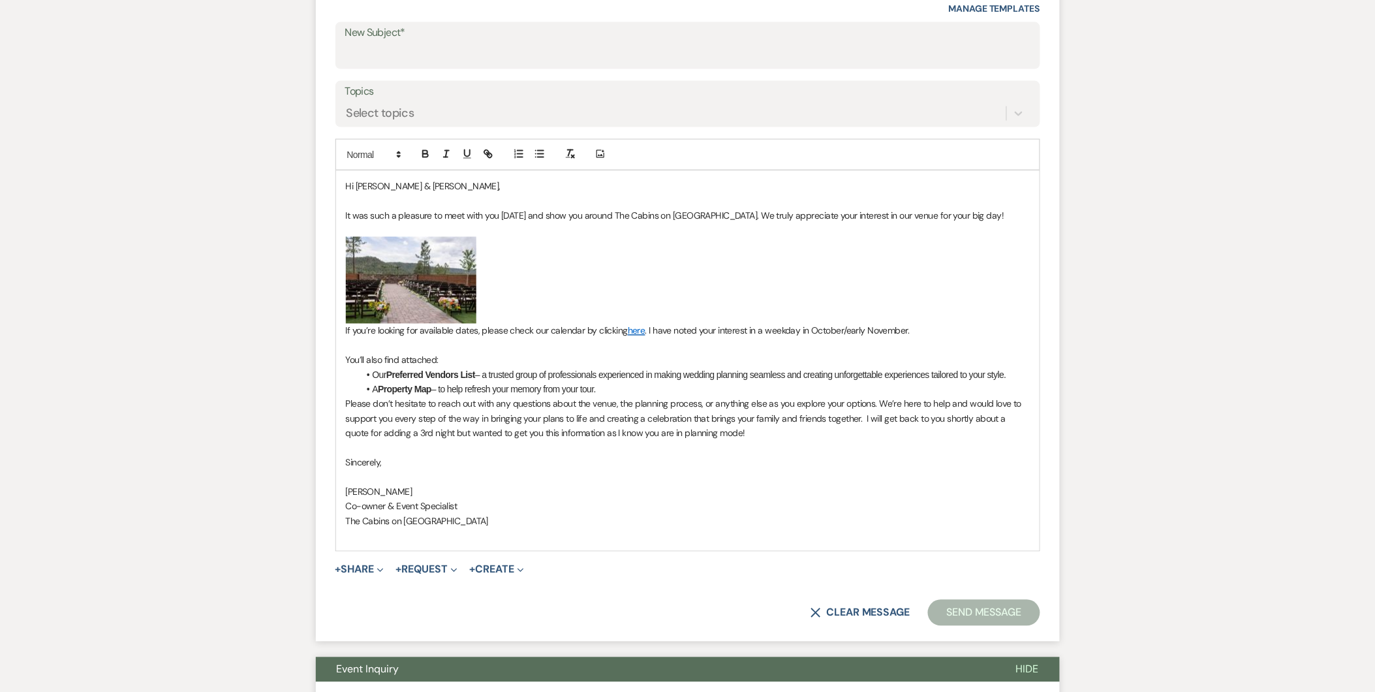
click at [395, 494] on p "[PERSON_NAME]" at bounding box center [688, 492] width 684 height 14
drag, startPoint x: 465, startPoint y: 505, endPoint x: 328, endPoint y: 502, distance: 136.4
click at [328, 502] on form "New Message X Saving draft... Recipients* Event Contacts ( [PERSON_NAME] ) Inse…" at bounding box center [688, 244] width 744 height 795
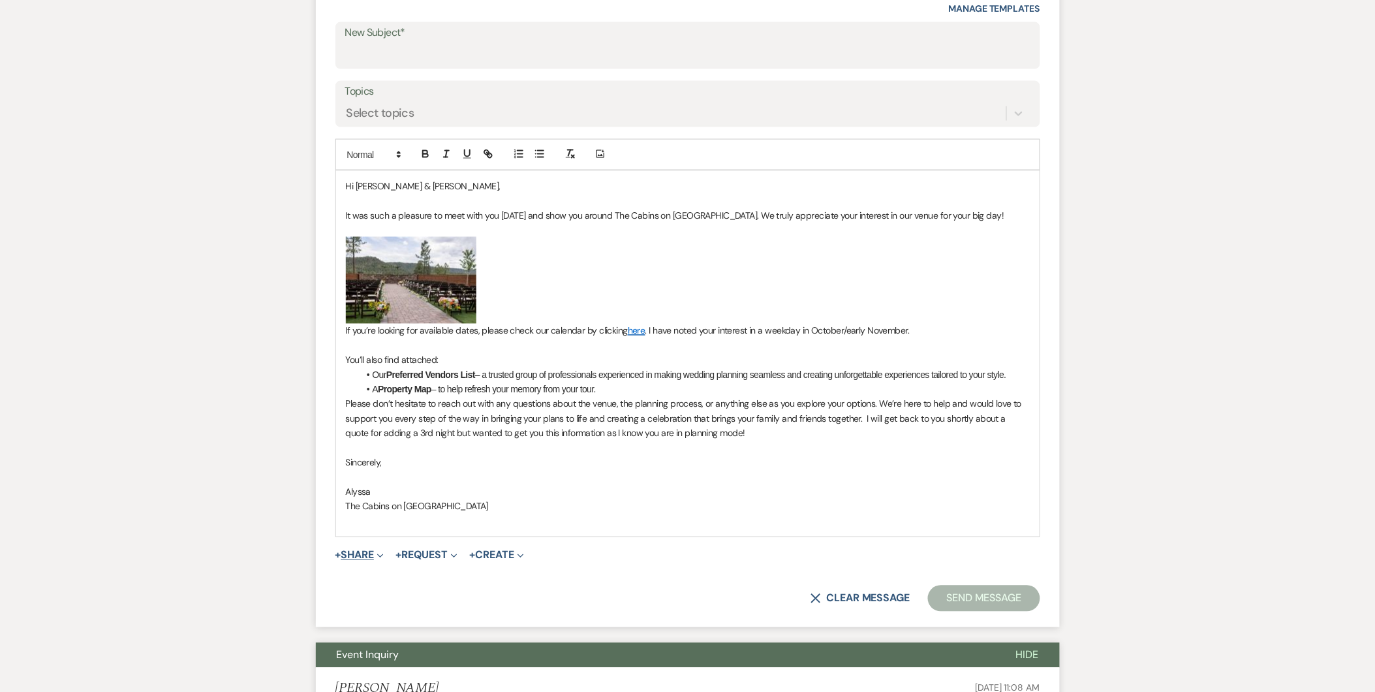
click at [355, 557] on button "+ Share Expand" at bounding box center [359, 555] width 49 height 10
click at [372, 627] on button "Pref Vendors Preferred vendors" at bounding box center [426, 628] width 183 height 23
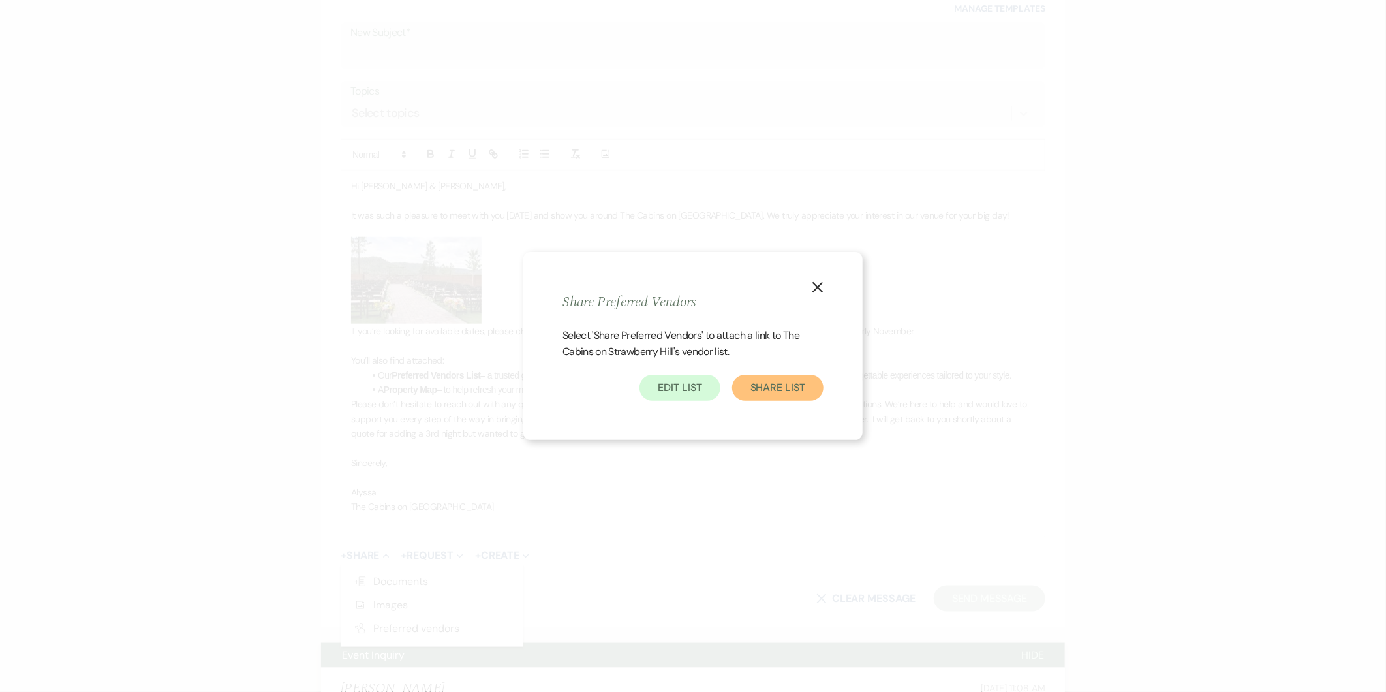
click at [788, 387] on button "Share List" at bounding box center [777, 387] width 91 height 26
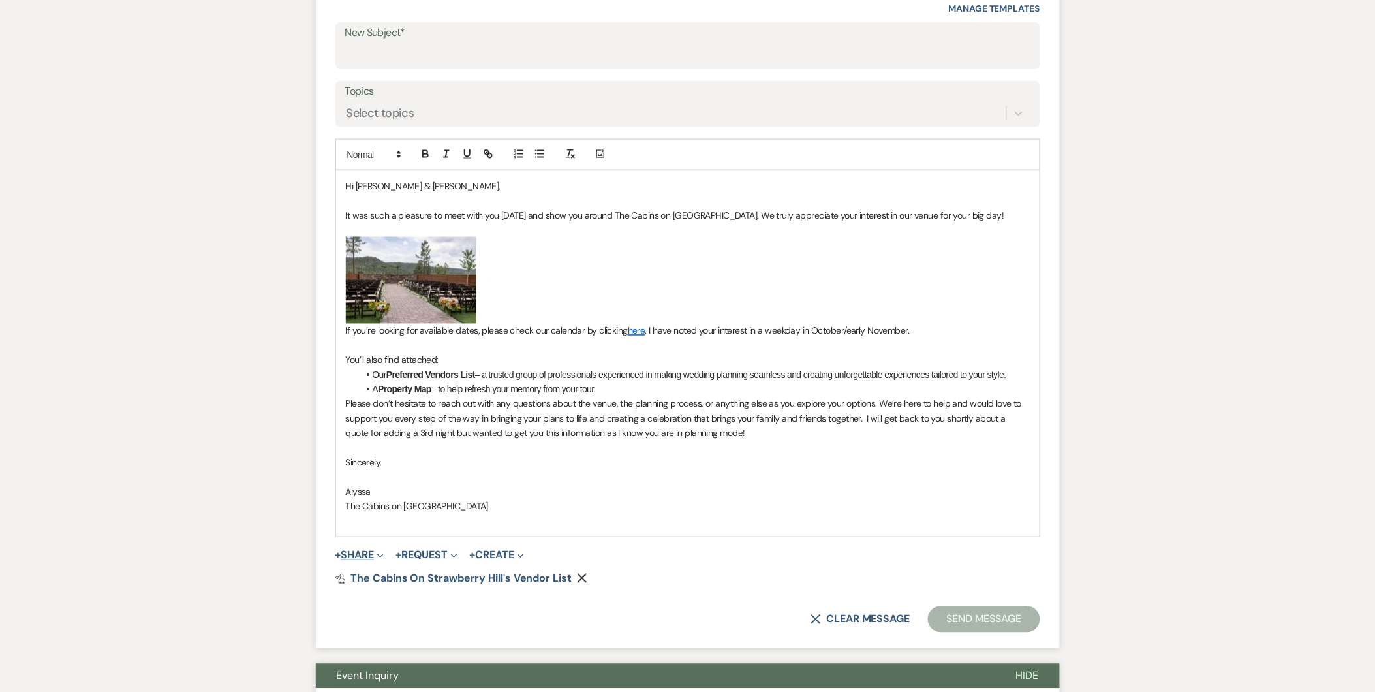
click at [370, 550] on button "+ Share Expand" at bounding box center [359, 555] width 49 height 10
click at [367, 577] on span "Doc Upload Documents" at bounding box center [388, 581] width 74 height 14
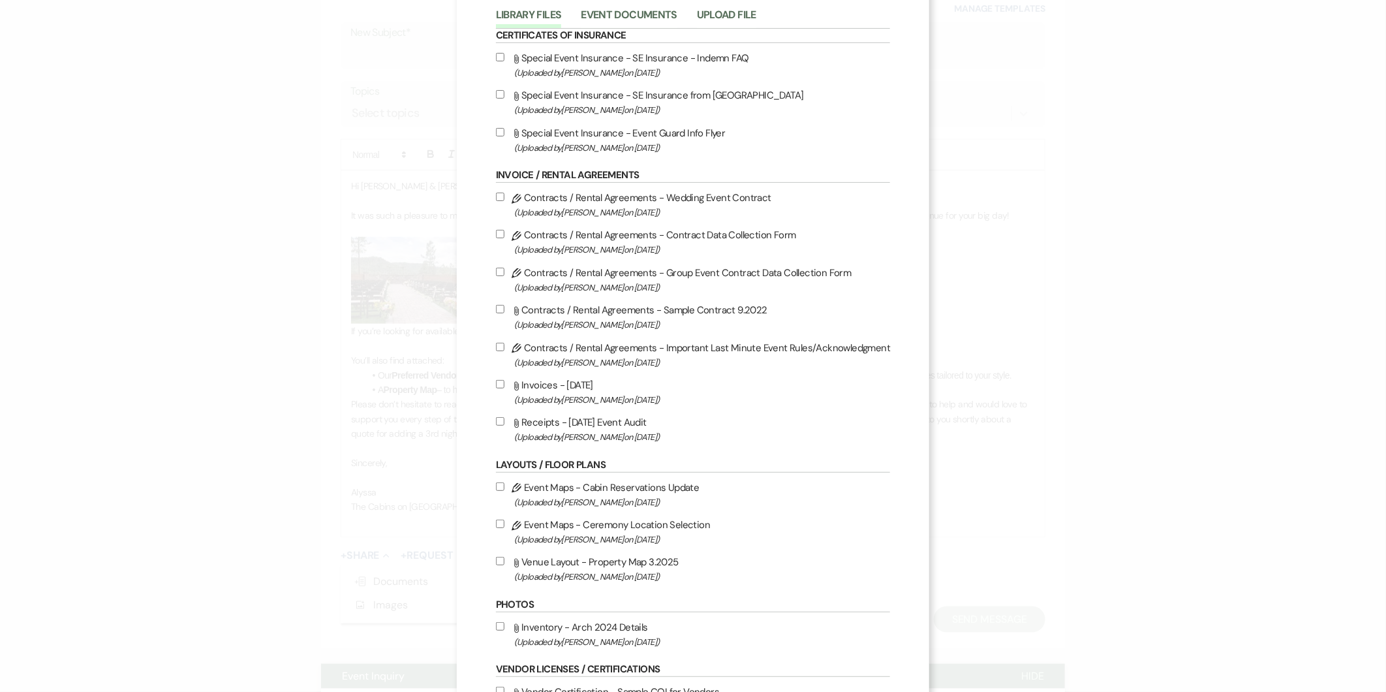
scroll to position [75, 0]
click at [496, 561] on input "Attach File Venue Layout - Property Map 3.2025 (Uploaded by [PERSON_NAME] on [D…" at bounding box center [500, 562] width 8 height 8
checkbox input "true"
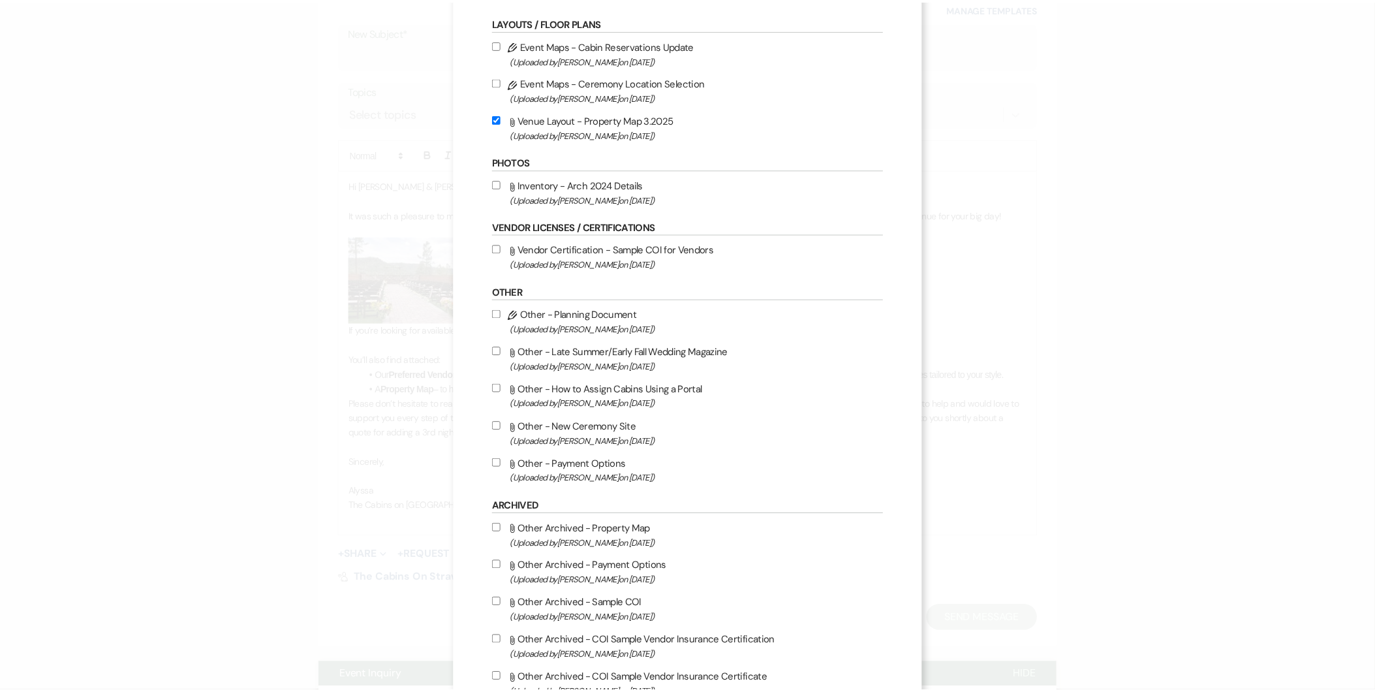
scroll to position [677, 0]
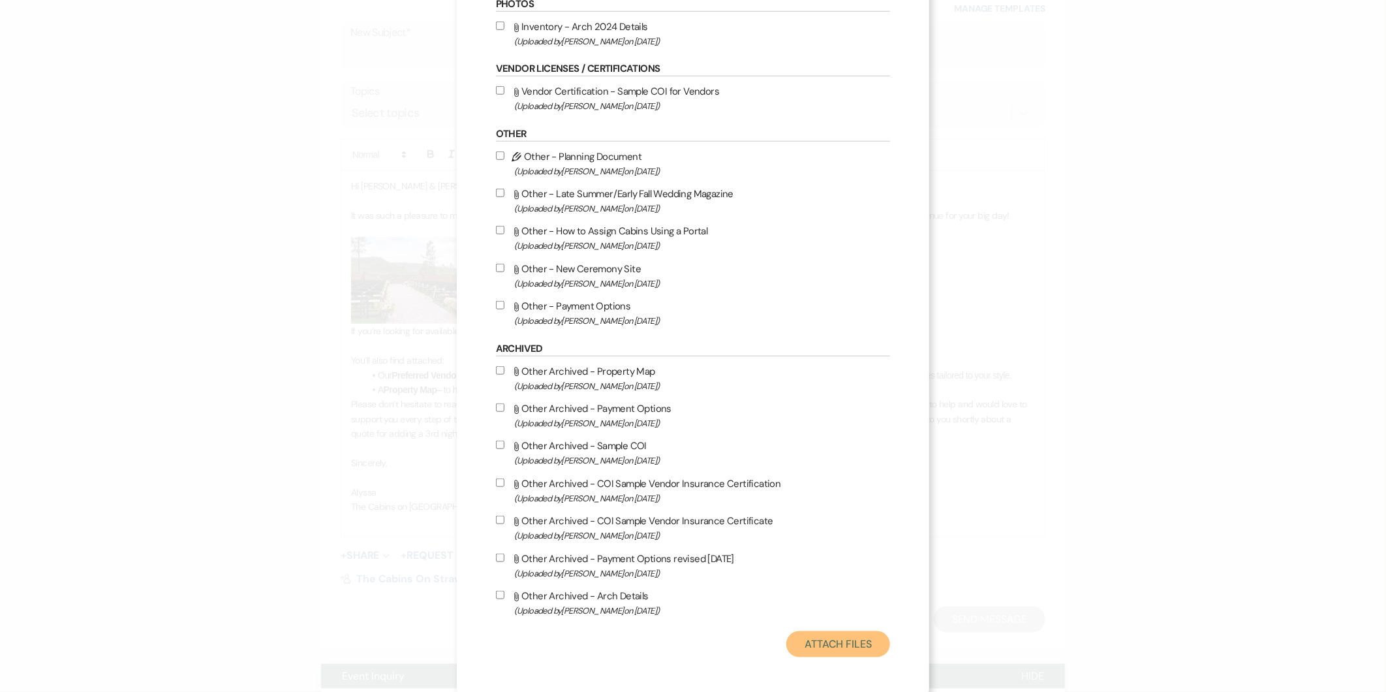
click at [849, 647] on button "Attach Files" at bounding box center [838, 644] width 104 height 26
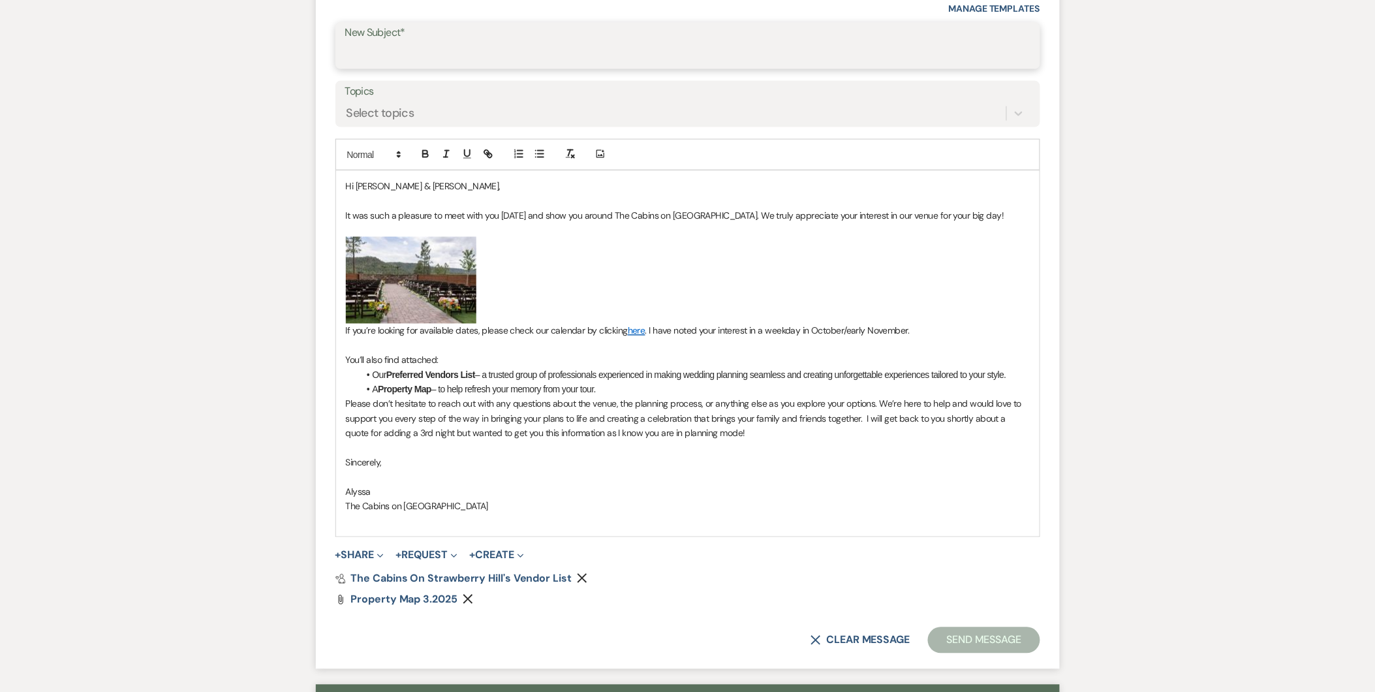
click at [873, 55] on input "New Subject*" at bounding box center [687, 54] width 685 height 25
type input "Thank you for coming to tour our venue!"
click at [870, 305] on p "﻿ ﻿" at bounding box center [688, 280] width 684 height 87
click at [757, 441] on p at bounding box center [688, 448] width 684 height 14
click at [739, 434] on p "Please don’t hesitate to reach out with any questions about the venue, the plan…" at bounding box center [688, 419] width 684 height 44
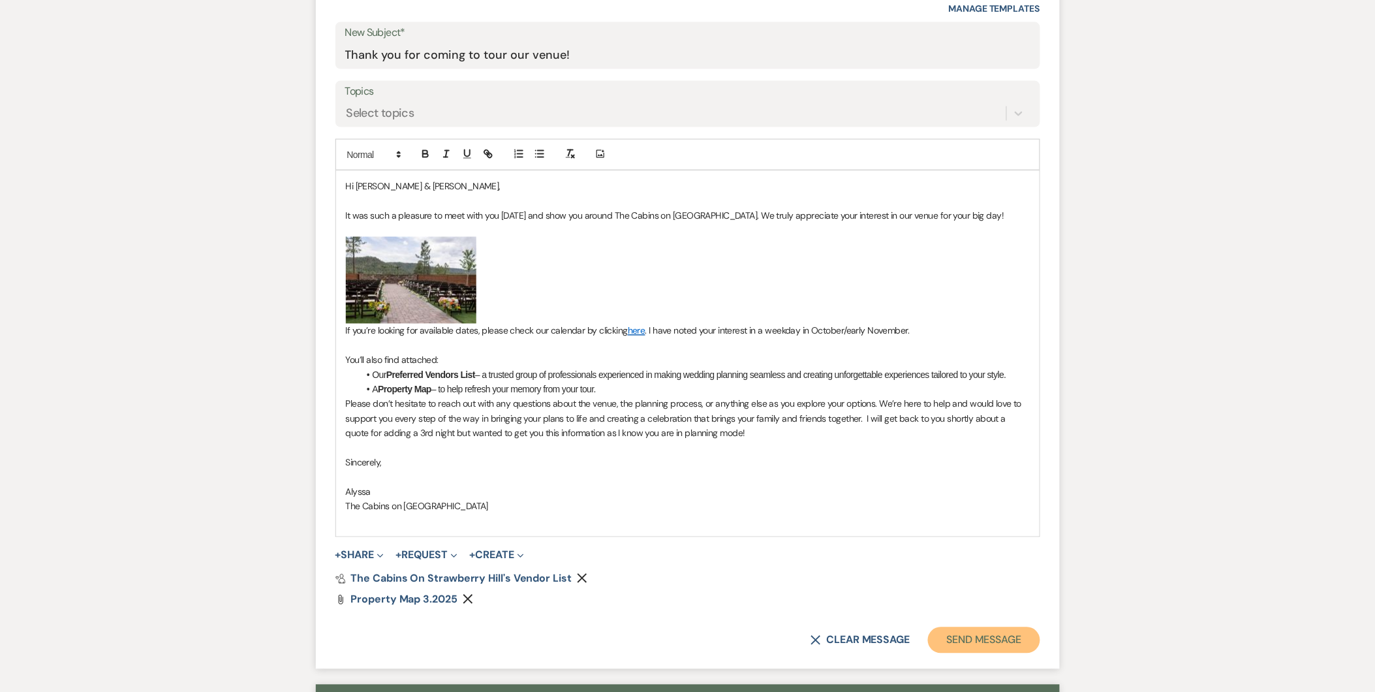
click at [980, 634] on button "Send Message" at bounding box center [984, 640] width 112 height 26
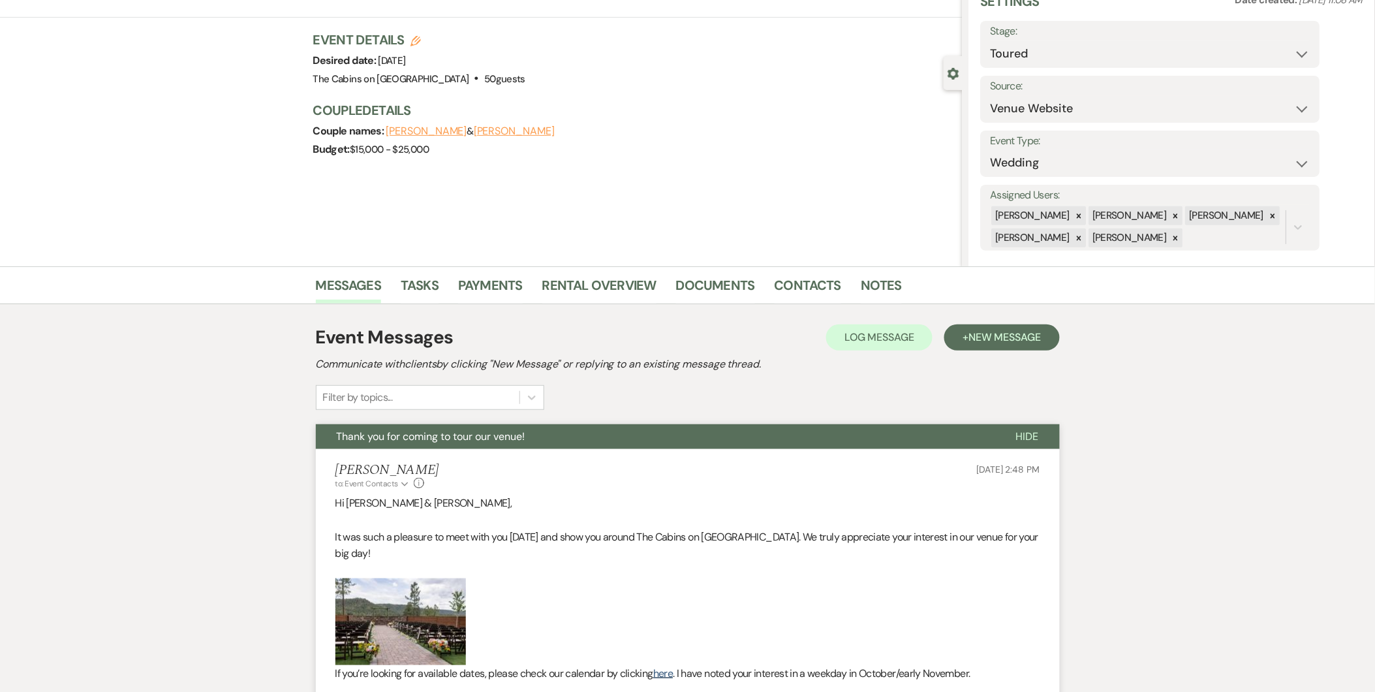
scroll to position [0, 0]
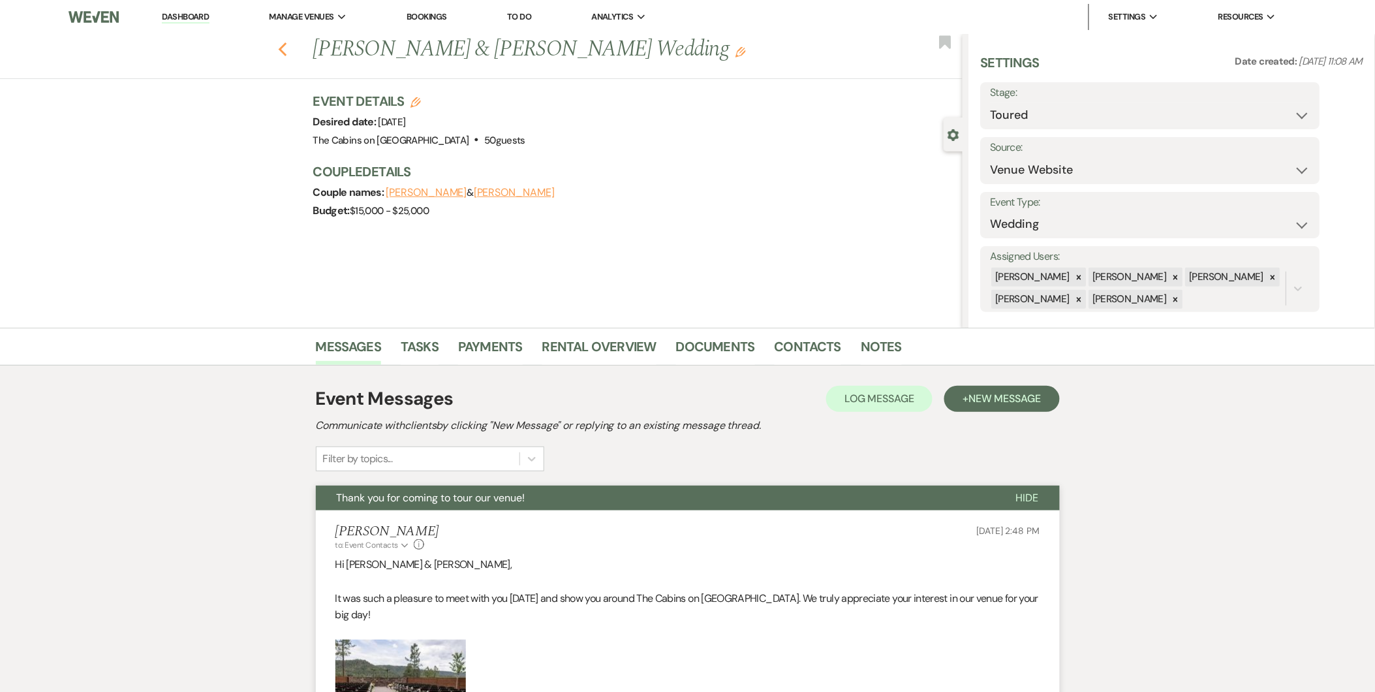
click at [288, 49] on icon "Previous" at bounding box center [283, 50] width 10 height 16
select select "5"
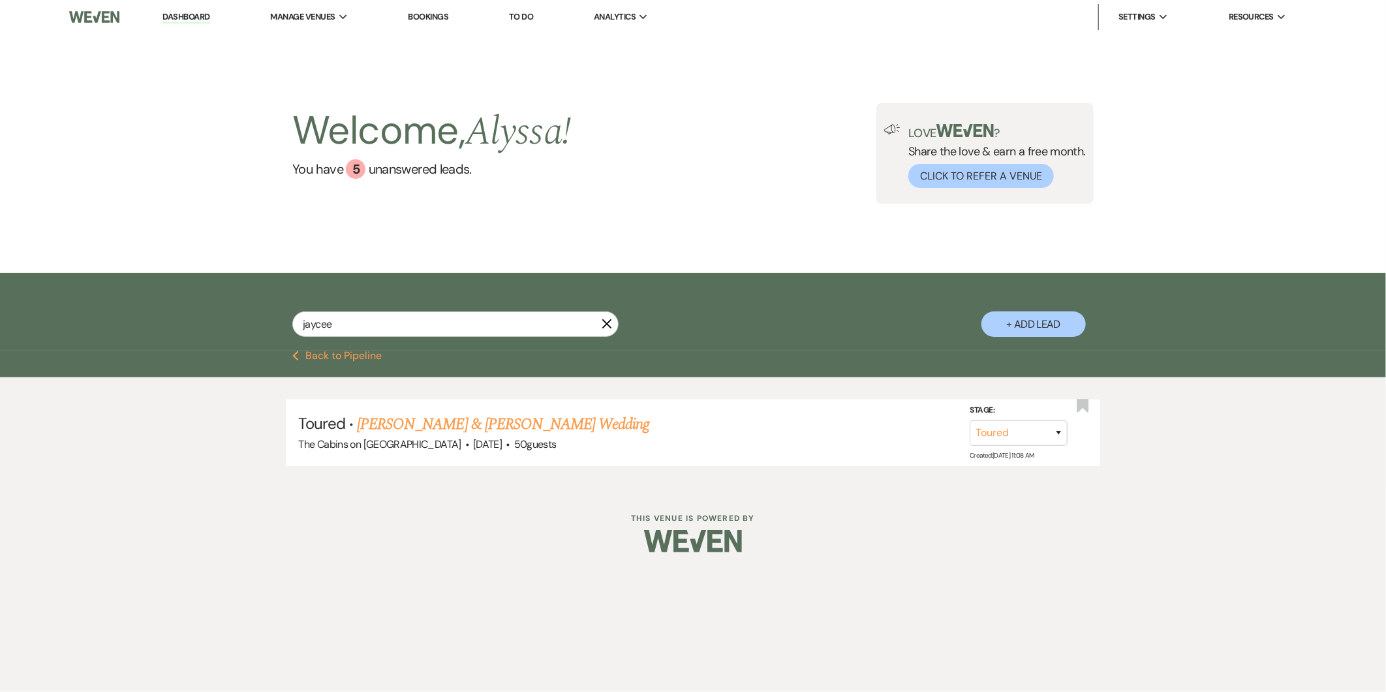
click at [187, 17] on link "Dashboard" at bounding box center [185, 17] width 47 height 12
select select "5"
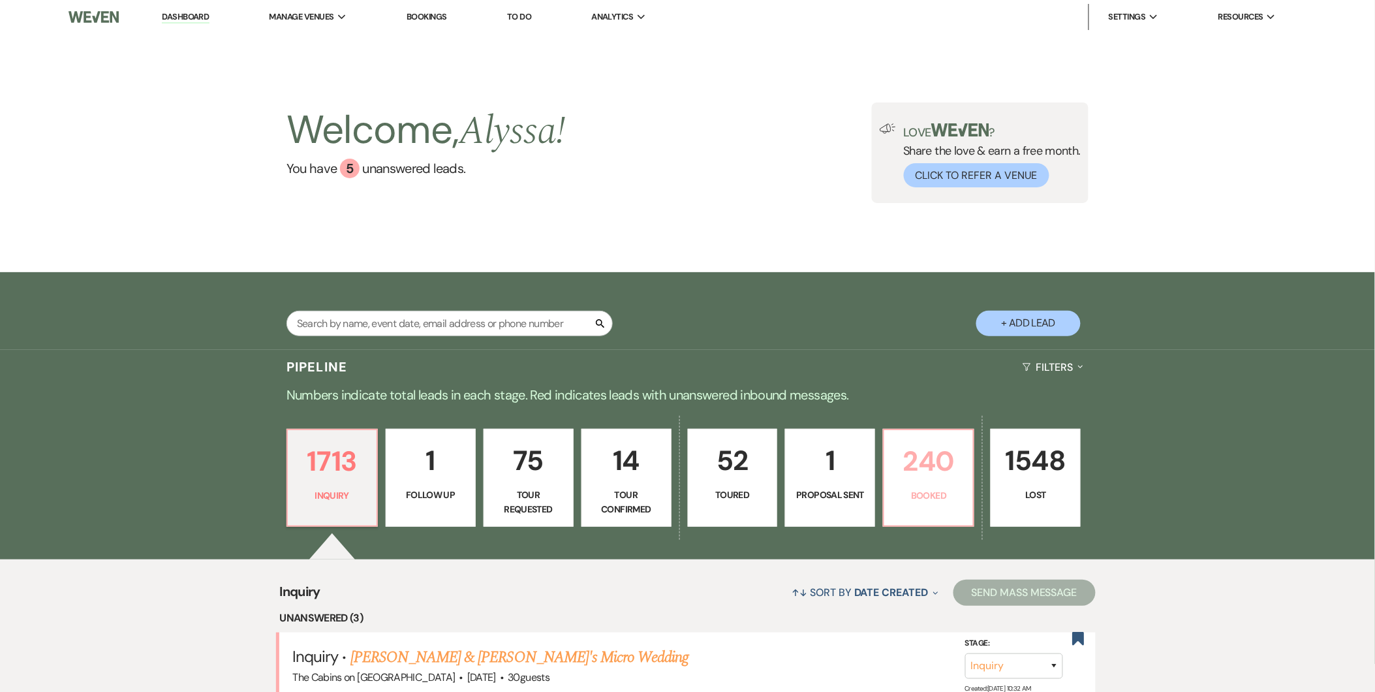
click at [918, 459] on p "240" at bounding box center [928, 461] width 73 height 44
